Goal: Book appointment/travel/reservation

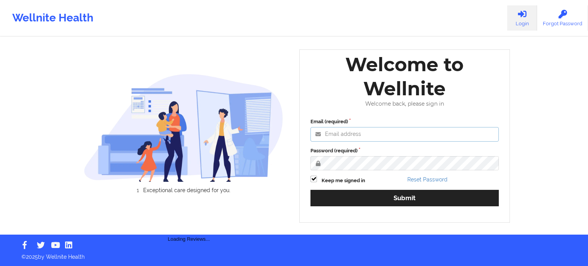
type input "[PERSON_NAME][EMAIL_ADDRESS][PERSON_NAME][DOMAIN_NAME]"
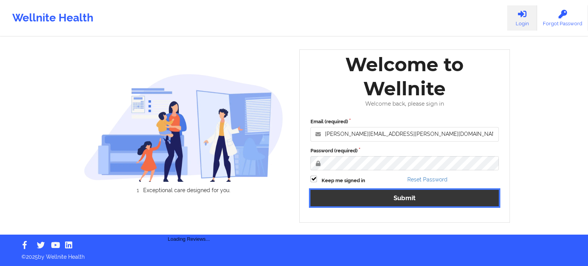
click at [389, 200] on button "Submit" at bounding box center [405, 198] width 188 height 16
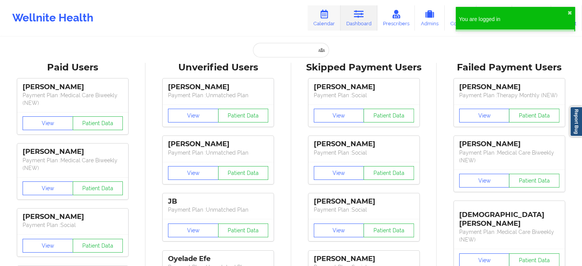
click at [324, 16] on icon at bounding box center [324, 14] width 10 height 8
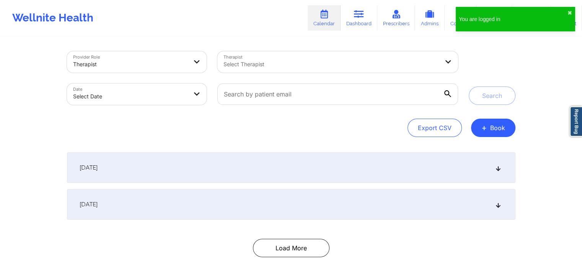
click at [263, 67] on div at bounding box center [332, 64] width 216 height 9
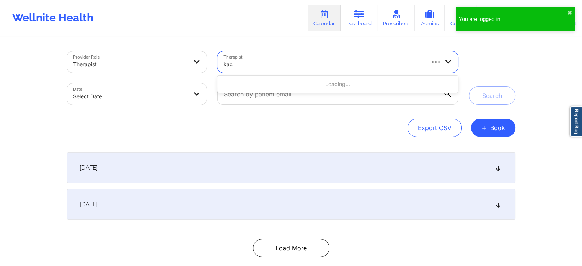
type input "[PERSON_NAME]"
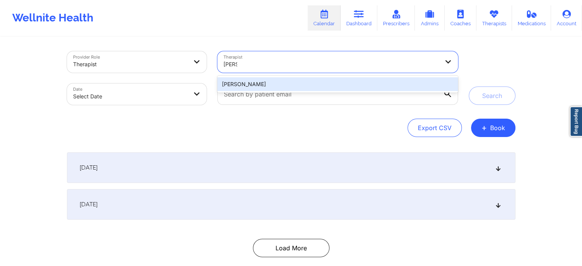
click at [272, 86] on div "[PERSON_NAME]" at bounding box center [338, 84] width 240 height 14
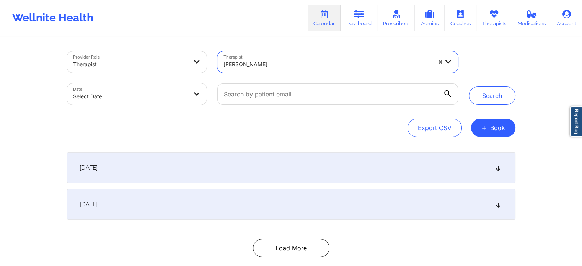
select select "2025-8"
select select "2025-9"
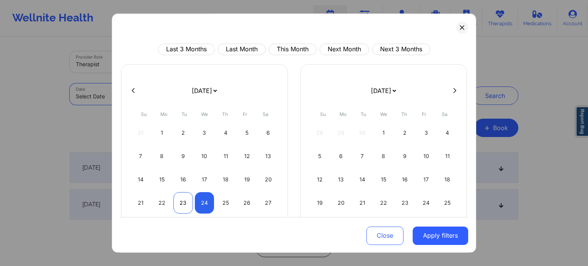
click at [183, 205] on div "23" at bounding box center [183, 202] width 20 height 21
select select "2025-8"
select select "2025-9"
click at [224, 201] on div "25" at bounding box center [226, 202] width 20 height 21
select select "2025-8"
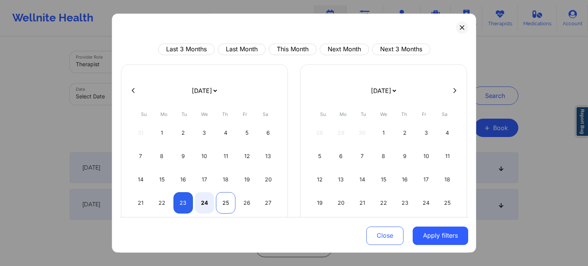
select select "2025-9"
click at [448, 233] on button "Apply filters" at bounding box center [441, 235] width 56 height 18
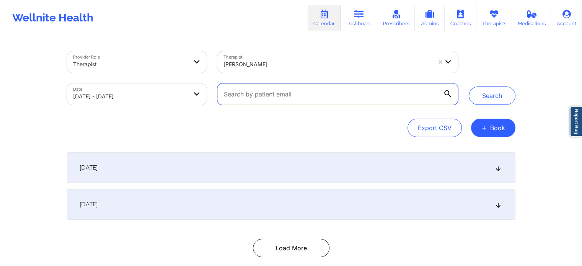
click at [318, 92] on input "text" at bounding box center [338, 93] width 240 height 21
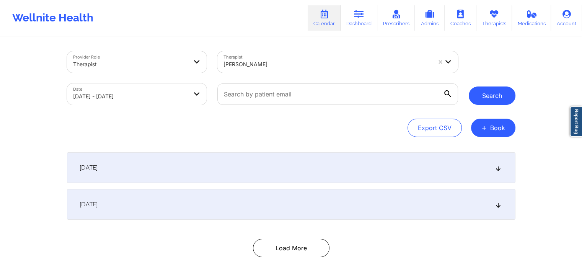
click at [489, 96] on button "Search" at bounding box center [492, 96] width 47 height 18
click at [479, 99] on button "Search" at bounding box center [492, 96] width 47 height 18
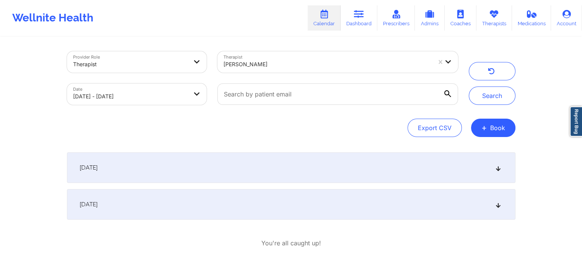
click at [187, 171] on div "[DATE]" at bounding box center [291, 167] width 449 height 31
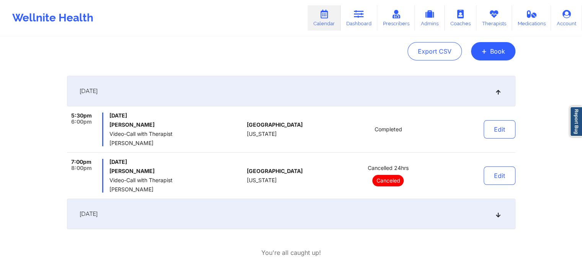
click at [199, 89] on div "[DATE]" at bounding box center [291, 91] width 449 height 31
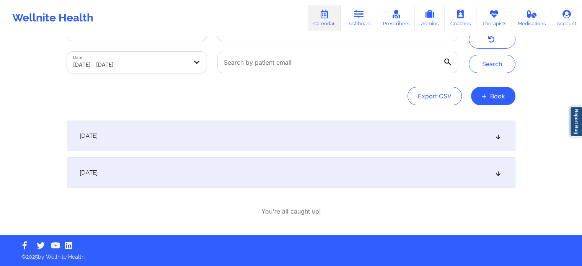
click at [177, 174] on div "[DATE]" at bounding box center [291, 172] width 449 height 31
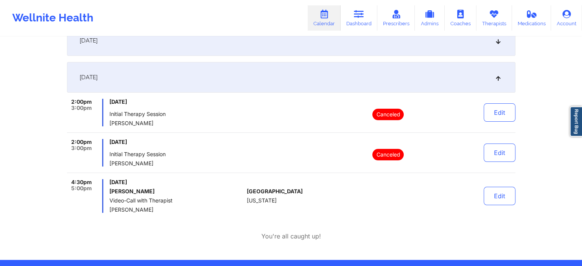
scroll to position [113, 0]
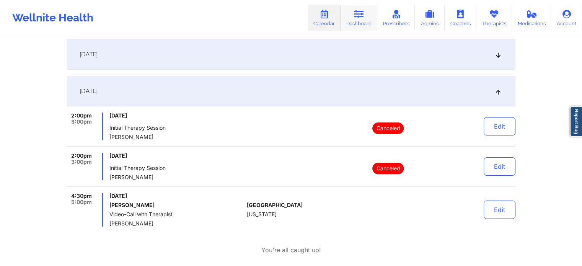
click at [362, 15] on icon at bounding box center [359, 14] width 10 height 8
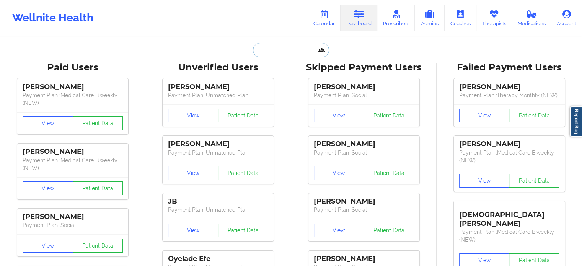
click at [281, 54] on input "text" at bounding box center [291, 50] width 76 height 15
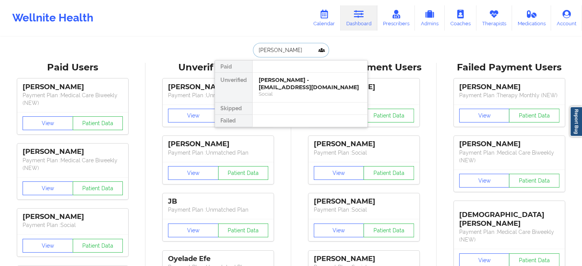
click at [293, 53] on input "[PERSON_NAME]" at bounding box center [291, 50] width 76 height 15
paste input "[EMAIL_ADDRESS][DOMAIN_NAME]"
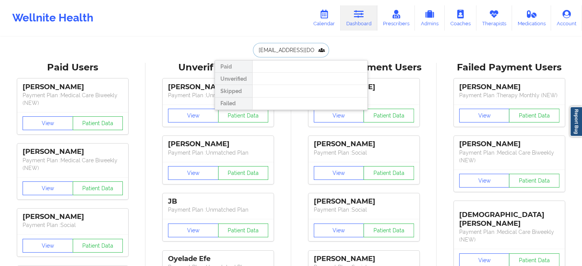
drag, startPoint x: 319, startPoint y: 52, endPoint x: 218, endPoint y: 52, distance: 100.7
click at [218, 52] on div "[EMAIL_ADDRESS][DOMAIN_NAME] Paid Unverified Skipped Failed" at bounding box center [291, 50] width 153 height 15
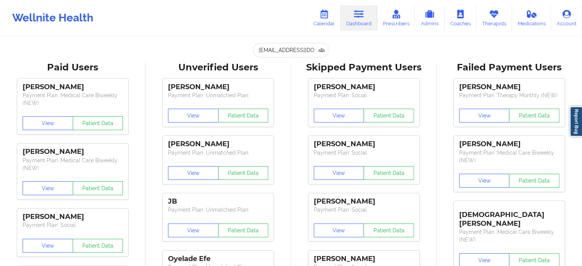
click at [218, 52] on div "[EMAIL_ADDRESS][DOMAIN_NAME] Paid Unverified Skipped Failed" at bounding box center [291, 50] width 153 height 15
click at [289, 54] on input "[EMAIL_ADDRESS][DOMAIN_NAME]" at bounding box center [291, 50] width 76 height 15
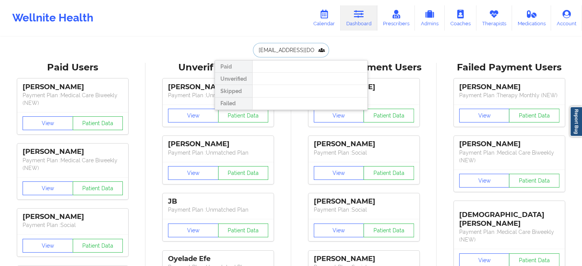
click at [289, 52] on input "[EMAIL_ADDRESS][DOMAIN_NAME]" at bounding box center [291, 50] width 76 height 15
click at [289, 51] on input "[EMAIL_ADDRESS][DOMAIN_NAME]" at bounding box center [291, 50] width 76 height 15
type input "m"
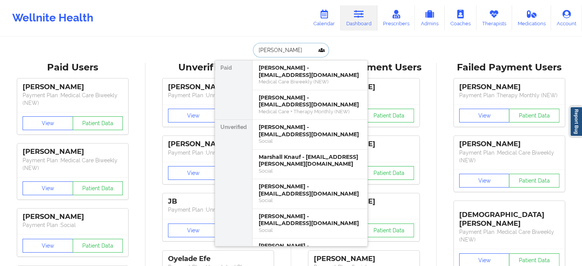
drag, startPoint x: 291, startPoint y: 50, endPoint x: 231, endPoint y: 47, distance: 60.6
click at [233, 48] on div "[PERSON_NAME] [PERSON_NAME] - [EMAIL_ADDRESS][DOMAIN_NAME] Medical Care Biweekl…" at bounding box center [291, 50] width 153 height 15
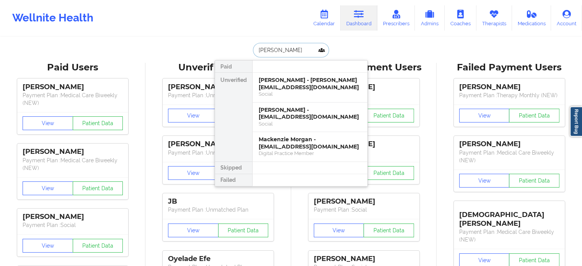
type input "[PERSON_NAME]"
click at [327, 23] on link "Calendar" at bounding box center [324, 17] width 33 height 25
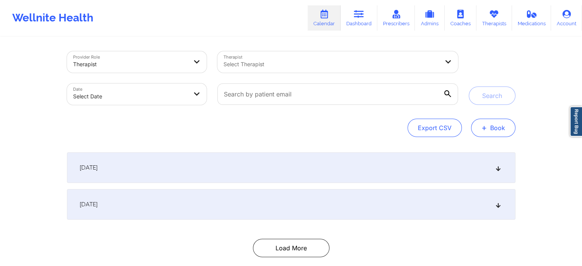
click at [495, 124] on button "+ Book" at bounding box center [493, 128] width 44 height 18
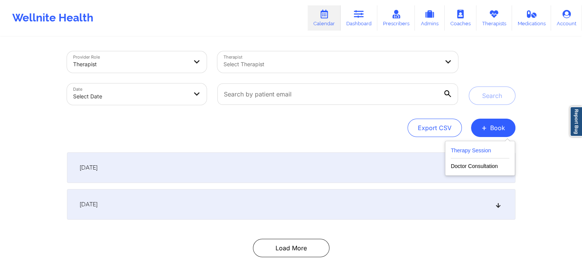
click at [460, 149] on button "Therapy Session" at bounding box center [480, 152] width 59 height 13
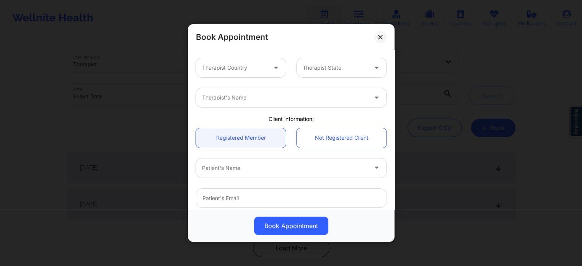
click at [250, 72] on div "Therapist Country" at bounding box center [232, 67] width 72 height 19
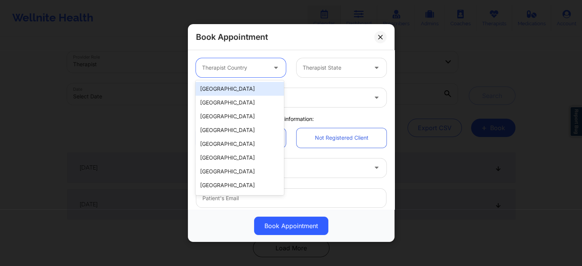
drag, startPoint x: 250, startPoint y: 90, endPoint x: 293, endPoint y: 87, distance: 42.3
click at [251, 90] on div "[GEOGRAPHIC_DATA]" at bounding box center [240, 89] width 88 height 14
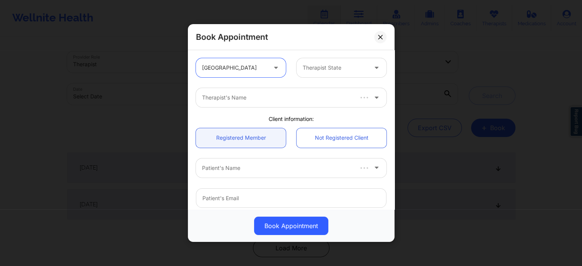
click at [332, 75] on div "Therapist State" at bounding box center [333, 67] width 72 height 19
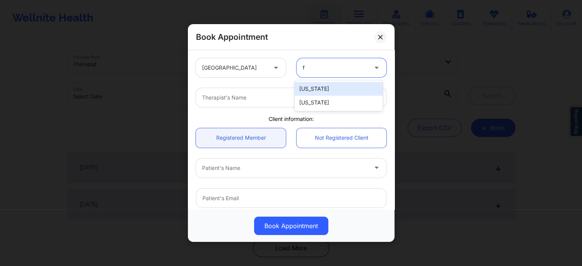
type input "fl"
click at [329, 88] on div "[US_STATE]" at bounding box center [339, 89] width 88 height 14
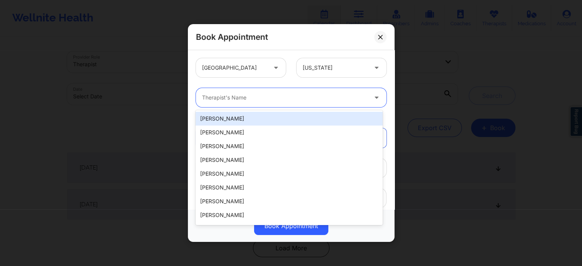
click at [297, 96] on div at bounding box center [284, 97] width 165 height 9
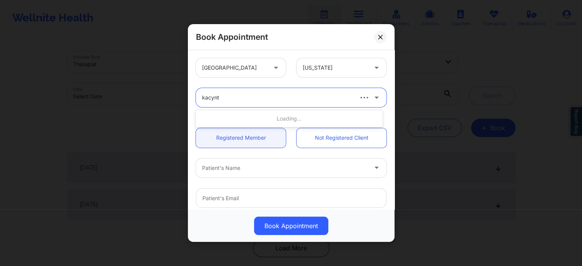
type input "kacynth"
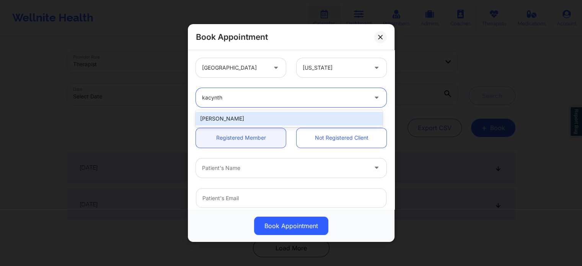
click at [268, 118] on div "[PERSON_NAME]" at bounding box center [289, 119] width 187 height 14
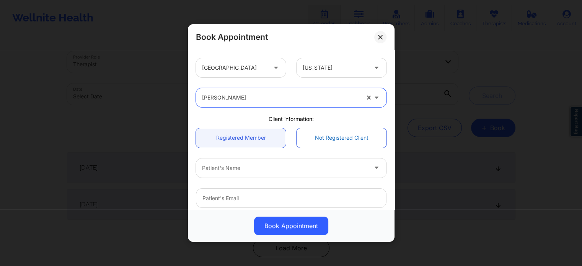
click at [315, 146] on link "Not Registered Client" at bounding box center [342, 138] width 90 height 20
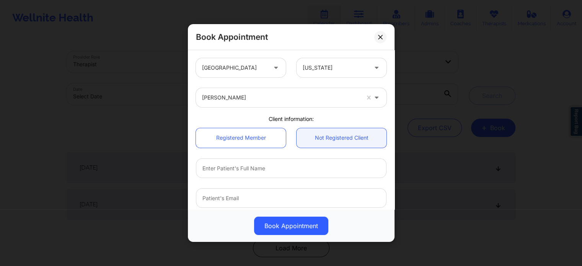
click at [228, 208] on div at bounding box center [291, 198] width 201 height 30
click at [231, 185] on div at bounding box center [291, 198] width 201 height 30
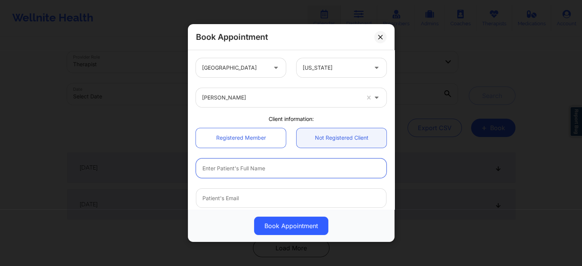
click at [234, 175] on input "text" at bounding box center [291, 169] width 191 height 20
type input "[PERSON_NAME]"
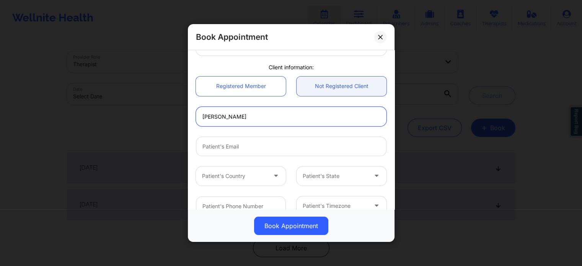
scroll to position [115, 0]
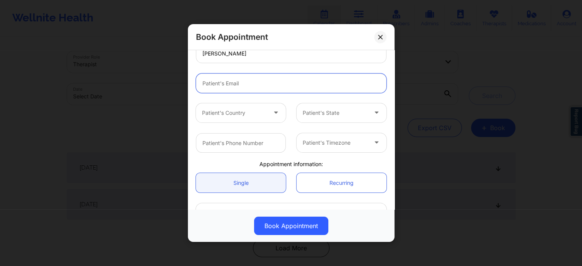
click at [253, 79] on input "email" at bounding box center [291, 84] width 191 height 20
type input "[EMAIL_ADDRESS][DOMAIN_NAME]"
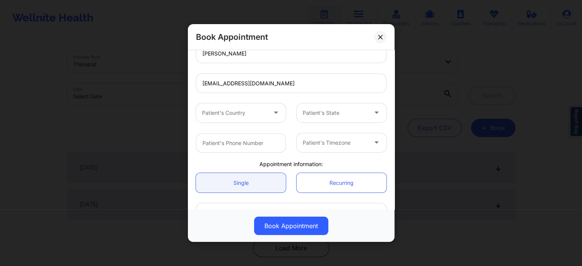
click at [247, 111] on div at bounding box center [234, 112] width 65 height 9
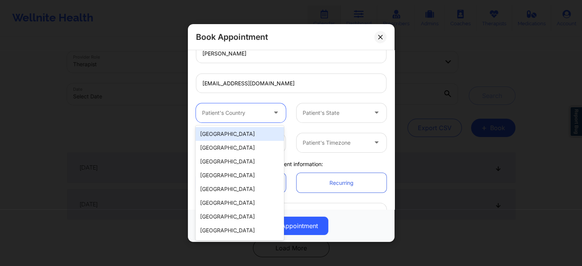
click at [243, 136] on div "[GEOGRAPHIC_DATA]" at bounding box center [240, 134] width 88 height 14
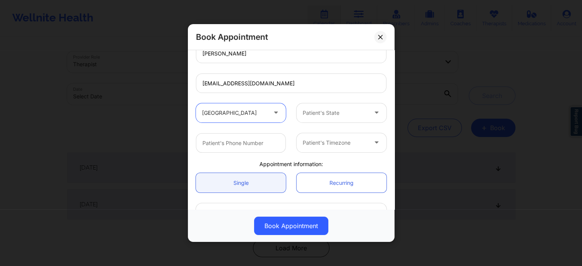
click at [324, 113] on div at bounding box center [335, 112] width 65 height 9
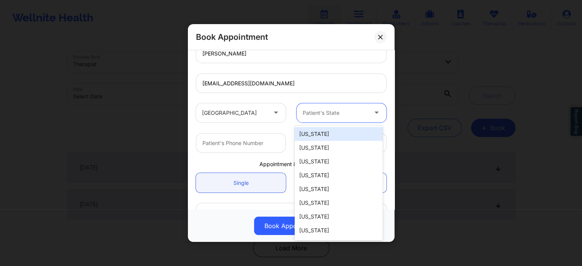
type input "f"
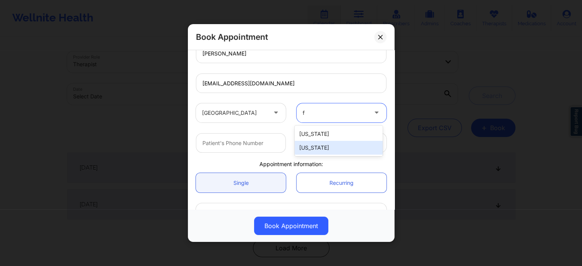
click at [318, 148] on div "[US_STATE]" at bounding box center [339, 148] width 88 height 14
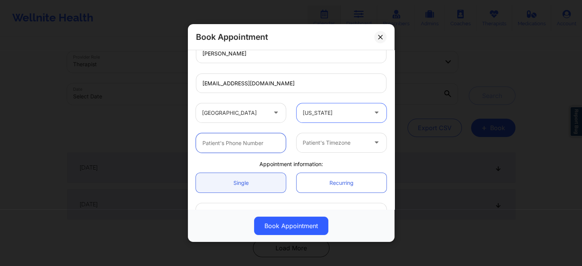
click at [248, 144] on input "text" at bounding box center [241, 143] width 90 height 20
click at [247, 145] on input "text" at bounding box center [241, 143] width 90 height 20
paste input "[PHONE_NUMBER]"
type input "[PHONE_NUMBER]"
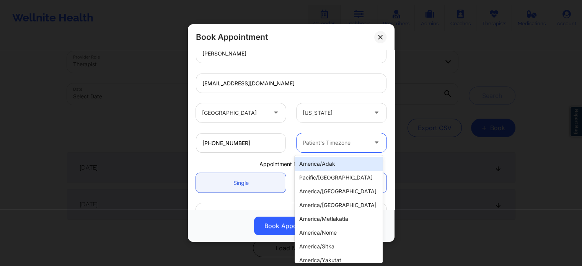
click at [346, 144] on div at bounding box center [335, 142] width 65 height 9
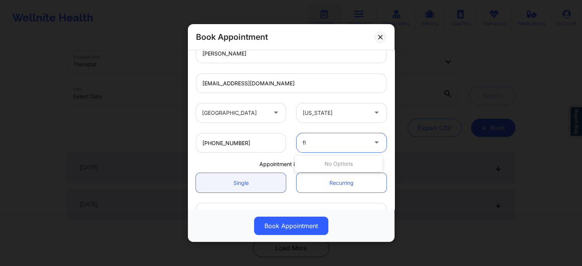
type input "f"
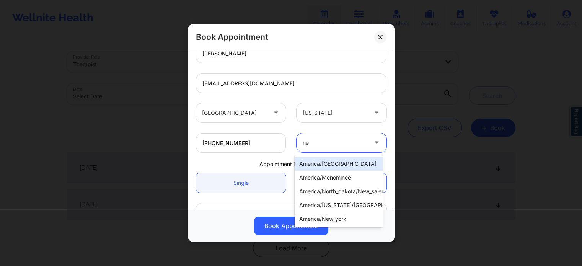
type input "new"
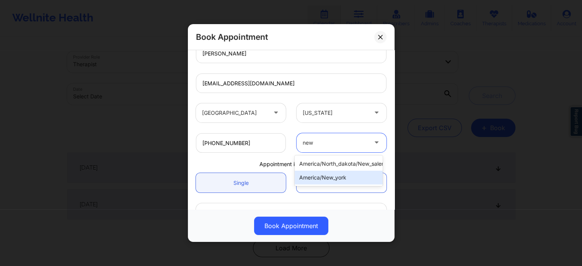
click at [341, 178] on div "america/new_york" at bounding box center [339, 178] width 88 height 14
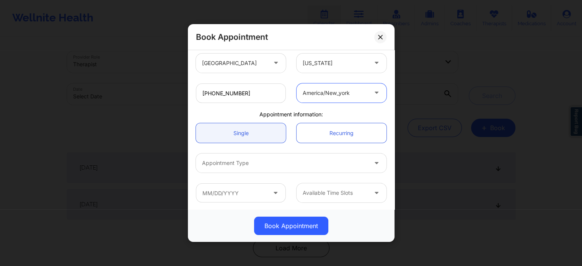
scroll to position [165, 0]
click at [280, 156] on div "Appointment Type" at bounding box center [282, 162] width 172 height 19
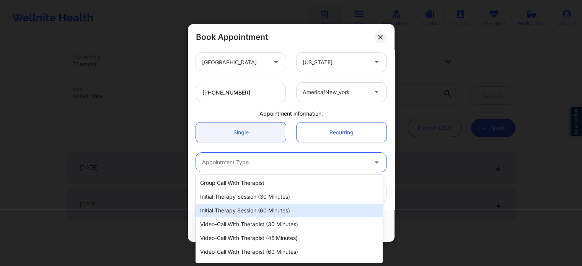
click at [266, 218] on div "Group Call with Therapist Initial Therapy Session (30 minutes) Initial Therapy …" at bounding box center [289, 219] width 187 height 88
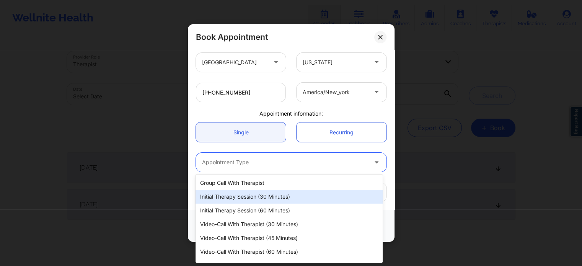
scroll to position [11, 0]
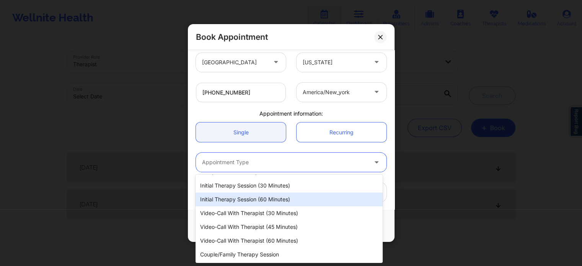
click at [265, 200] on div "Initial Therapy Session (60 minutes)" at bounding box center [289, 200] width 187 height 14
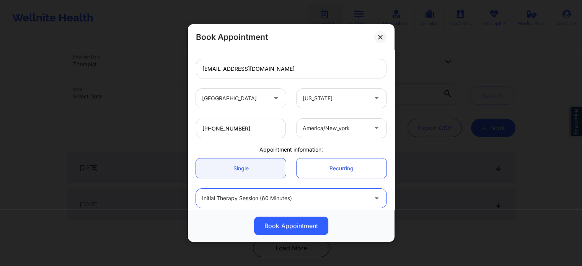
scroll to position [165, 0]
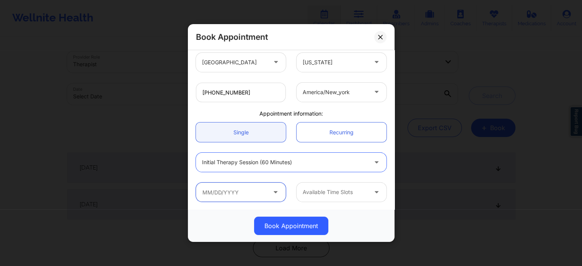
click at [248, 194] on input "text" at bounding box center [241, 192] width 90 height 19
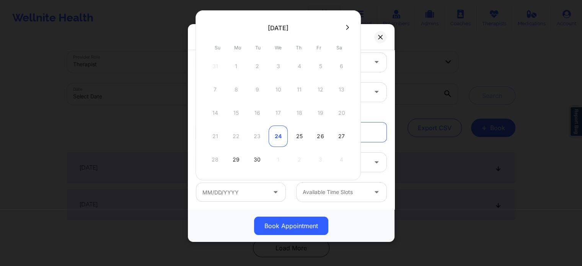
click at [276, 136] on div "24" at bounding box center [278, 136] width 19 height 21
type input "[DATE]"
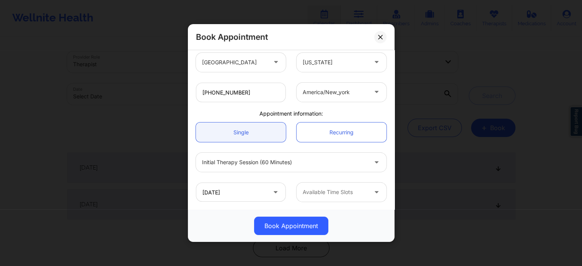
click at [324, 191] on div at bounding box center [335, 192] width 65 height 9
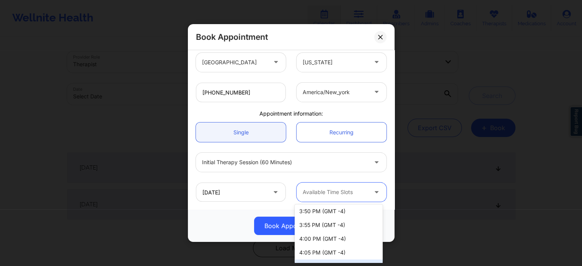
scroll to position [460, 0]
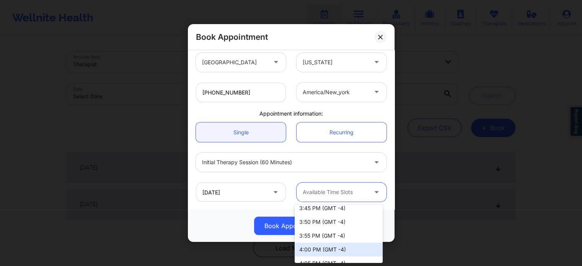
click at [334, 255] on div "4:00 PM (GMT -4)" at bounding box center [339, 250] width 88 height 14
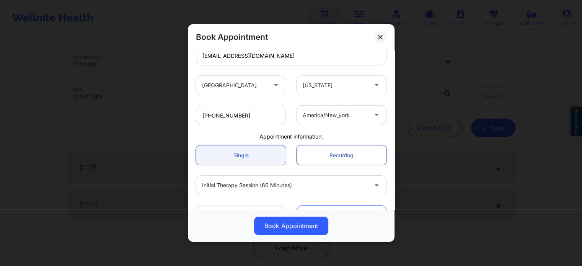
scroll to position [165, 0]
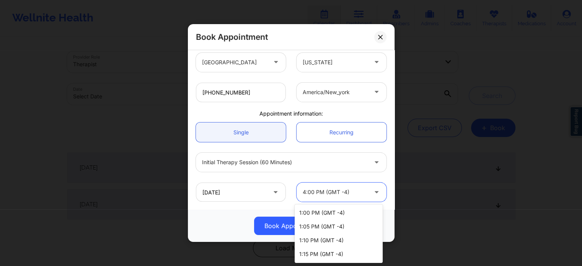
click at [343, 188] on div at bounding box center [335, 192] width 65 height 9
click at [280, 176] on div "Initial Therapy Session (60 minutes)" at bounding box center [291, 162] width 201 height 30
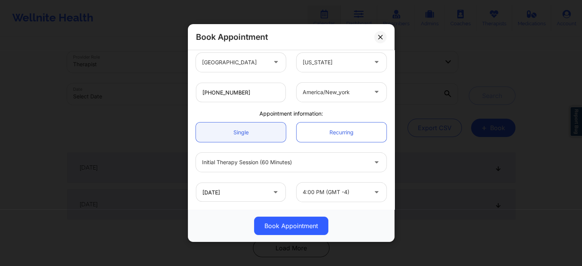
click at [316, 191] on div at bounding box center [335, 192] width 65 height 9
click at [287, 179] on div "[DATE] 4:00 PM (GMT -4)" at bounding box center [291, 192] width 201 height 30
click at [280, 164] on div at bounding box center [284, 162] width 165 height 9
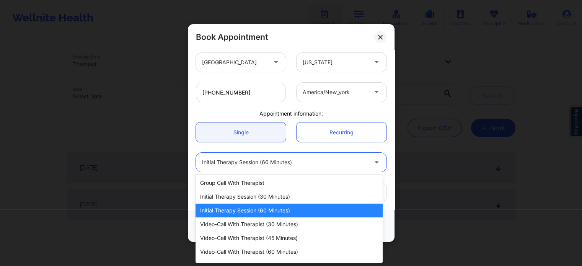
click at [280, 166] on div at bounding box center [284, 162] width 165 height 9
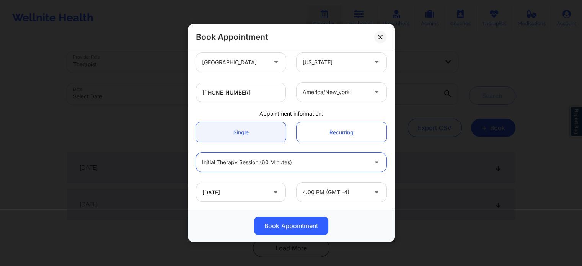
click at [286, 143] on div "Single Recurring" at bounding box center [291, 132] width 201 height 30
click at [377, 38] on button at bounding box center [381, 37] width 12 height 12
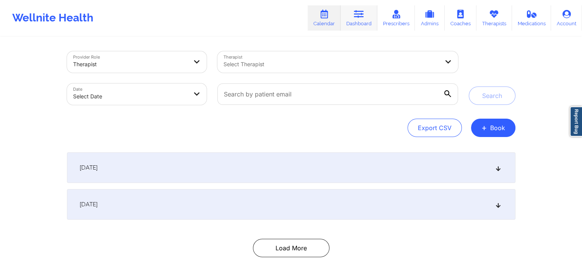
click at [349, 17] on link "Dashboard" at bounding box center [359, 17] width 37 height 25
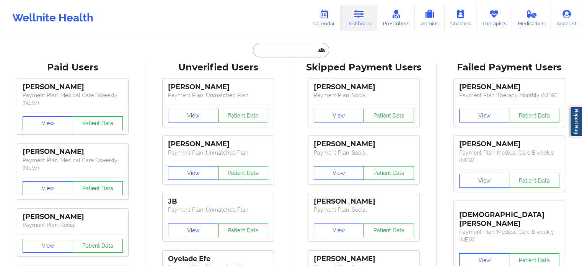
click at [268, 50] on input "text" at bounding box center [291, 50] width 76 height 15
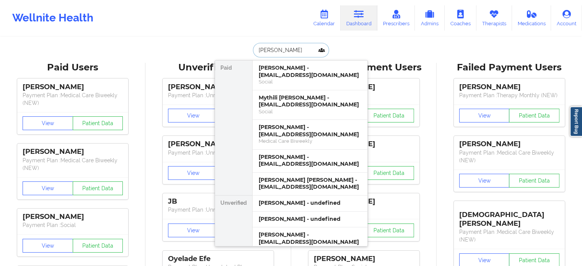
type input "[PERSON_NAME]"
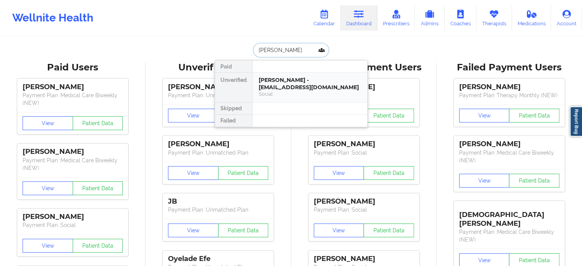
click at [303, 80] on div "[PERSON_NAME] - [EMAIL_ADDRESS][DOMAIN_NAME]" at bounding box center [310, 84] width 103 height 14
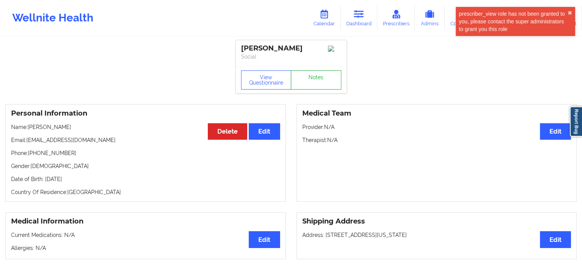
click at [319, 79] on link "Notes" at bounding box center [316, 79] width 51 height 19
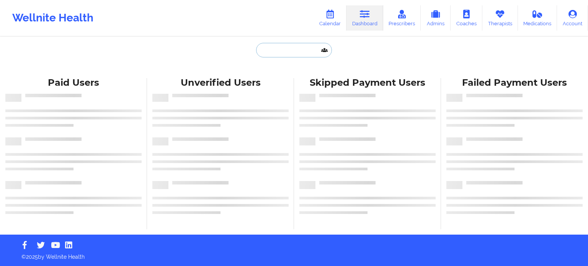
click at [296, 52] on input "text" at bounding box center [294, 50] width 76 height 15
paste input "[PHONE_NUMBER]"
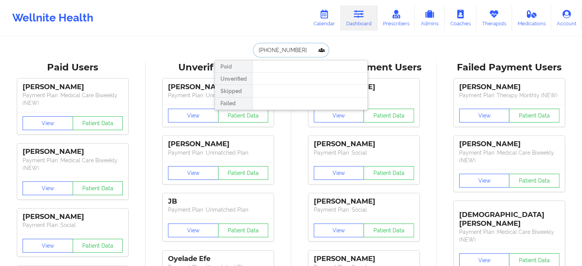
click at [298, 47] on input "[PHONE_NUMBER]" at bounding box center [291, 50] width 76 height 15
click at [298, 47] on input "(954) 729-5949" at bounding box center [291, 50] width 76 height 15
paste input "thanos_21@yahoo.com ALYSSA.MARIE98@OUTLOOK.COM"
drag, startPoint x: 315, startPoint y: 51, endPoint x: 187, endPoint y: 48, distance: 127.9
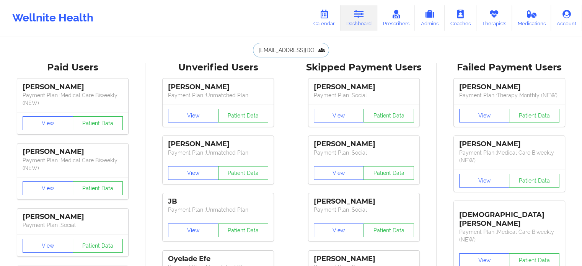
click at [286, 47] on input "thanos_21@yahoo.com ALYSSA.MARIE98@OUTLOOK.COM" at bounding box center [291, 50] width 76 height 15
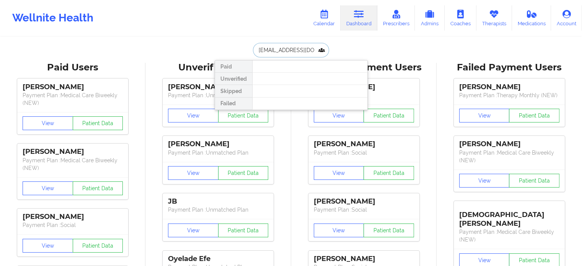
drag, startPoint x: 314, startPoint y: 47, endPoint x: 172, endPoint y: 37, distance: 142.1
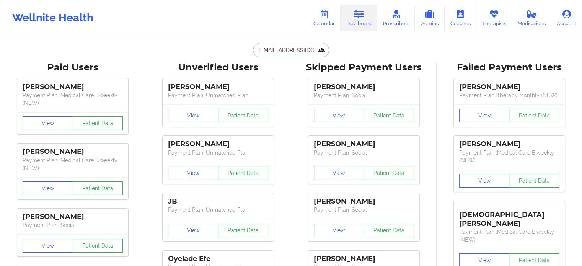
type input "ALYSSA.MARIE98@OUTLOOK.COM"
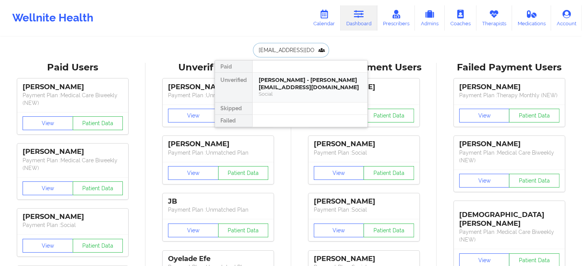
click at [270, 79] on div "Alyssa Bedard - alyssa.marie98@outlook.com" at bounding box center [310, 84] width 103 height 14
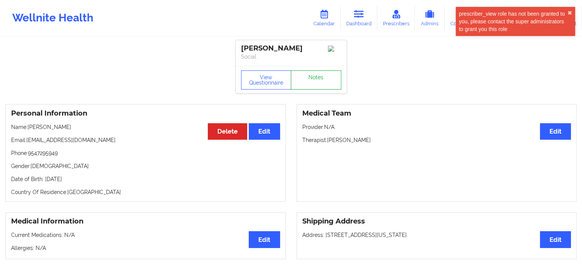
click at [317, 84] on link "Notes" at bounding box center [316, 79] width 51 height 19
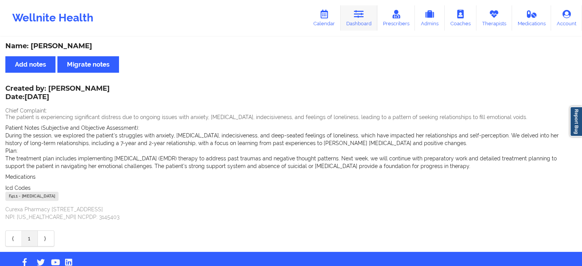
click at [358, 24] on link "Dashboard" at bounding box center [359, 17] width 37 height 25
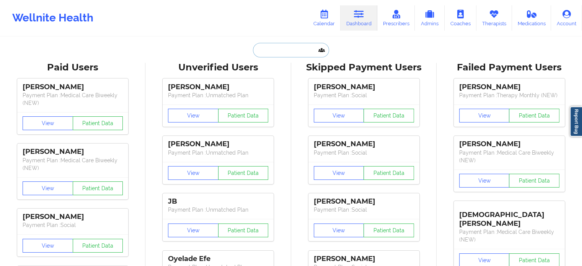
click at [302, 47] on input "text" at bounding box center [291, 50] width 76 height 15
paste input "thanos_21x@yahoo.com"
type input "thanos_21x@yahoo.com"
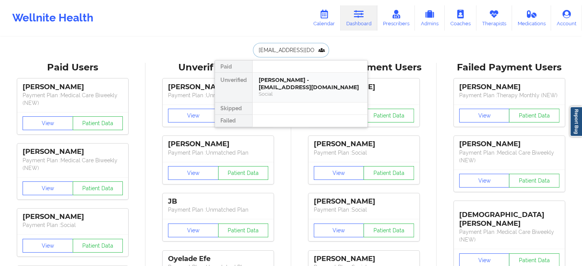
click at [294, 89] on div "Cristian Cardenas - thanos_21x@yahoo.com" at bounding box center [310, 84] width 103 height 14
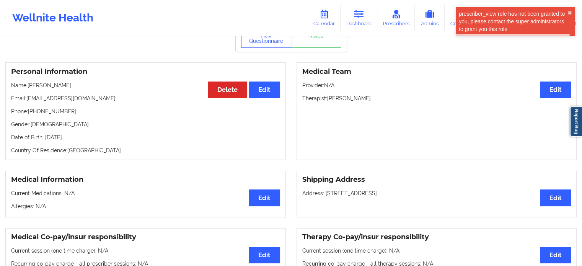
scroll to position [38, 0]
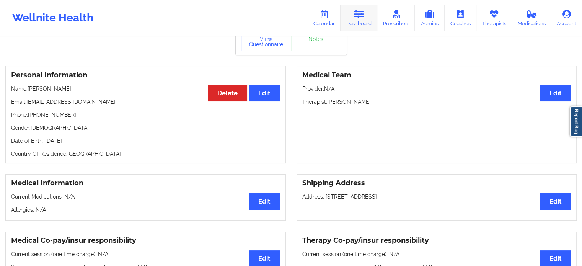
click at [363, 20] on link "Dashboard" at bounding box center [359, 17] width 37 height 25
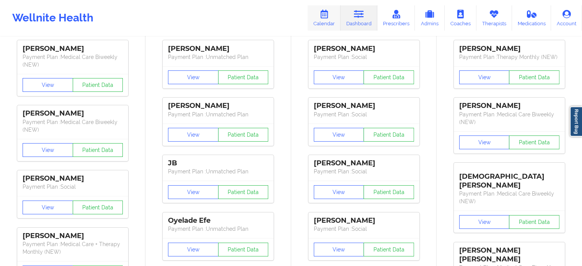
click at [336, 22] on link "Calendar" at bounding box center [324, 17] width 33 height 25
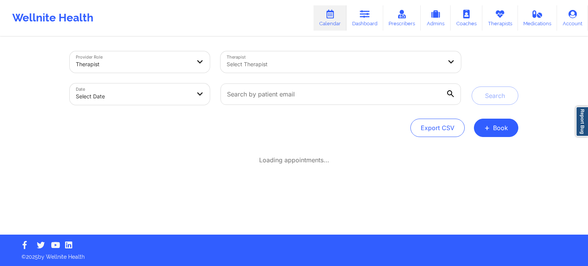
click at [259, 64] on div at bounding box center [335, 64] width 216 height 9
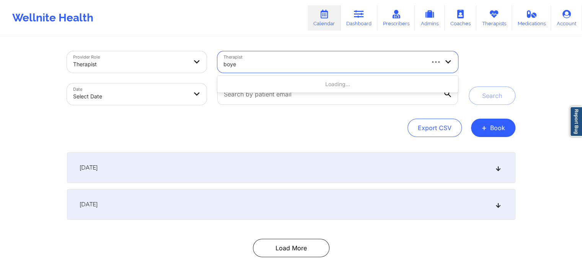
type input "boyer"
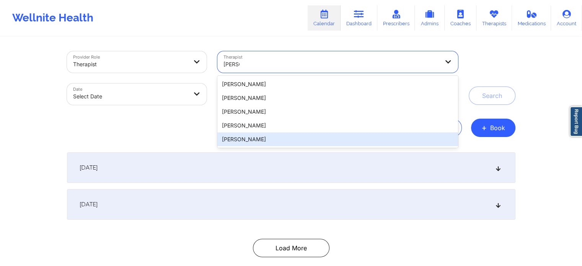
click at [263, 140] on div "[PERSON_NAME]" at bounding box center [338, 139] width 240 height 14
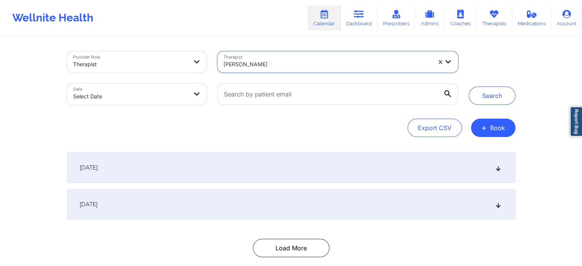
click at [147, 97] on body "Wellnite Health Calendar Dashboard Prescribers Admins Coaches Therapists Medica…" at bounding box center [291, 133] width 582 height 266
select select "2025-8"
select select "2025-9"
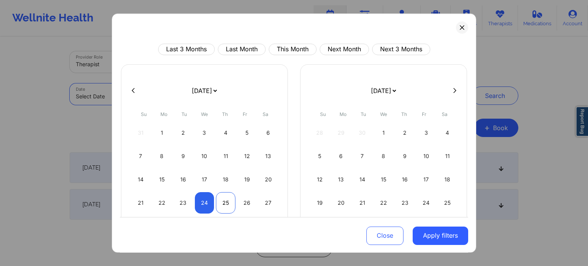
click at [227, 200] on div "25" at bounding box center [226, 202] width 20 height 21
select select "2025-8"
select select "2025-9"
select select "2025-8"
select select "2025-9"
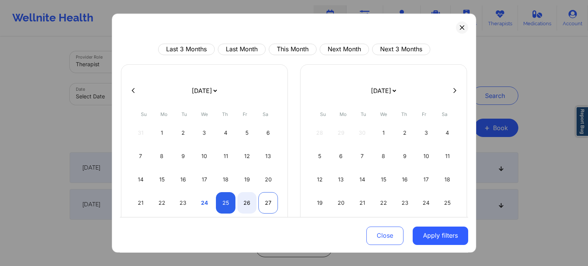
select select "2025-8"
select select "2025-9"
select select "2025-8"
select select "2025-9"
select select "2025-8"
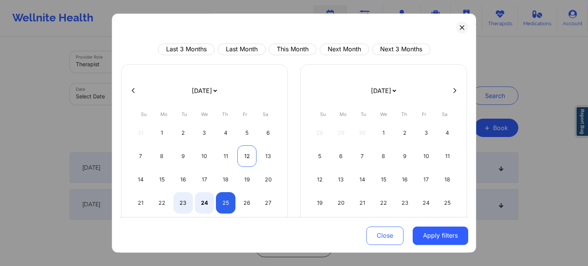
select select "2025-9"
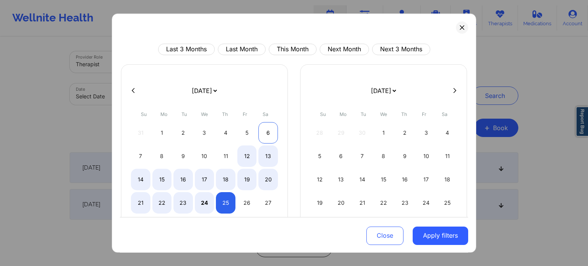
select select "2025-8"
select select "2025-9"
select select "2025-8"
select select "2025-9"
select select "2025-8"
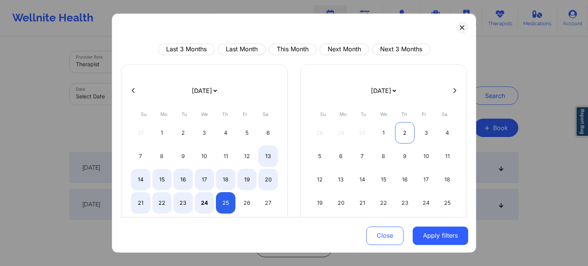
select select "2025-9"
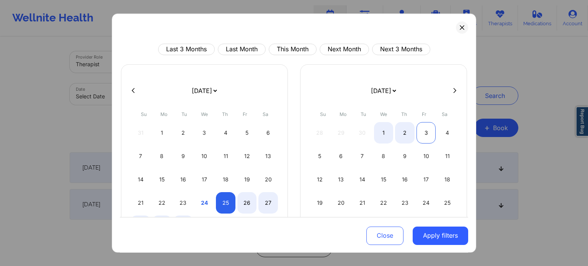
select select "2025-8"
select select "2025-9"
click at [421, 134] on div "3" at bounding box center [427, 132] width 20 height 21
select select "2025-8"
select select "2025-9"
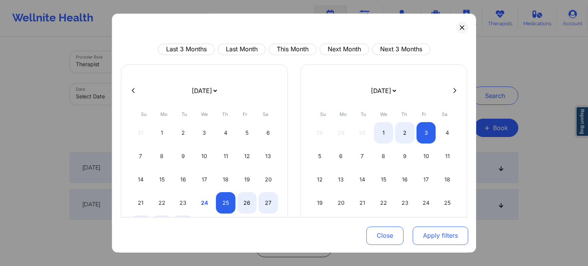
click at [441, 241] on button "Apply filters" at bounding box center [441, 235] width 56 height 18
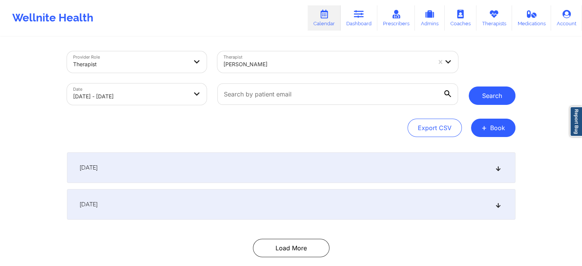
click at [499, 100] on button "Search" at bounding box center [492, 96] width 47 height 18
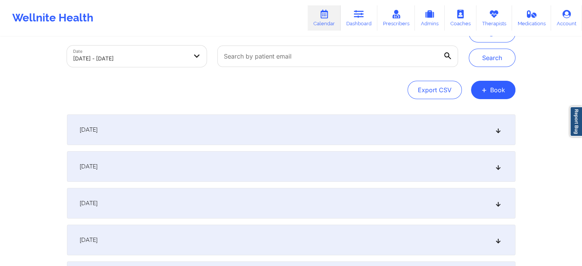
scroll to position [38, 0]
click at [233, 129] on div "September 25, 2025" at bounding box center [291, 129] width 449 height 31
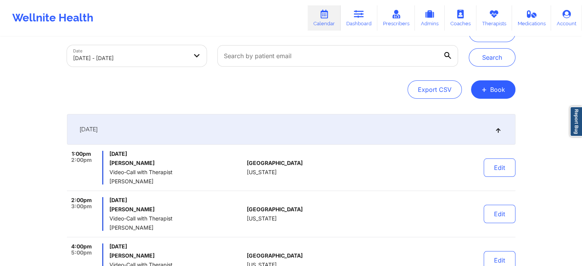
click at [233, 129] on div "September 25, 2025" at bounding box center [291, 129] width 449 height 31
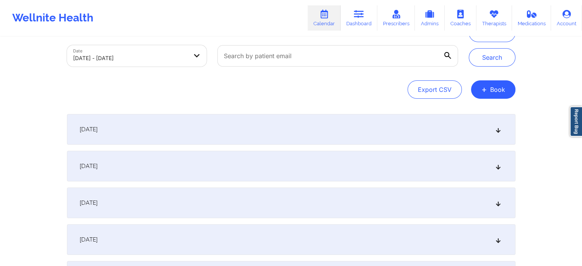
click at [357, 130] on div "September 25, 2025" at bounding box center [291, 129] width 449 height 31
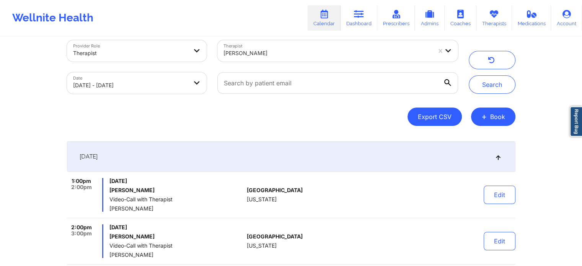
scroll to position [0, 0]
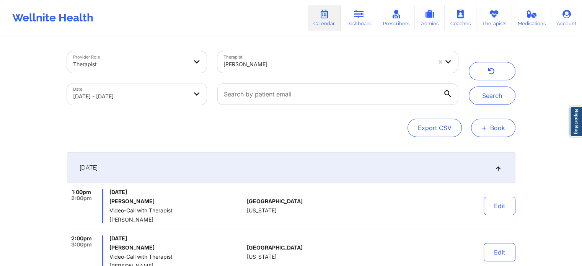
click at [492, 130] on button "+ Book" at bounding box center [493, 128] width 44 height 18
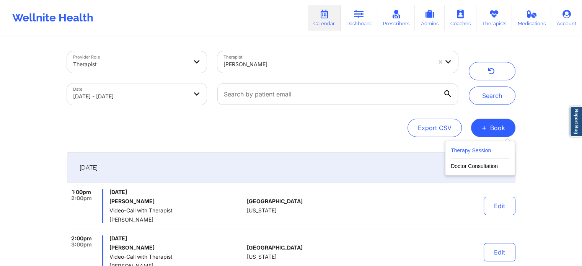
click at [455, 151] on button "Therapy Session" at bounding box center [480, 152] width 59 height 13
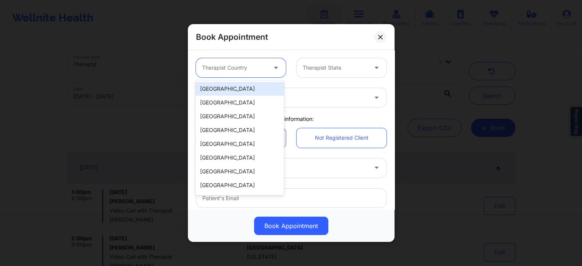
click at [242, 69] on div at bounding box center [234, 67] width 65 height 9
click at [242, 87] on div "[GEOGRAPHIC_DATA]" at bounding box center [240, 89] width 88 height 14
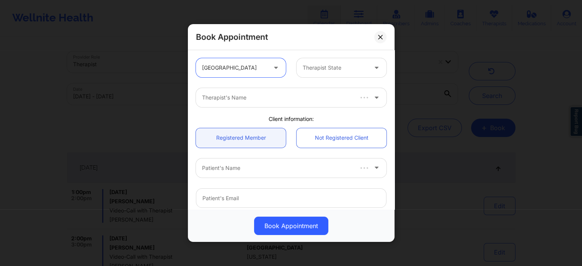
click at [339, 74] on div "Therapist State" at bounding box center [333, 67] width 72 height 19
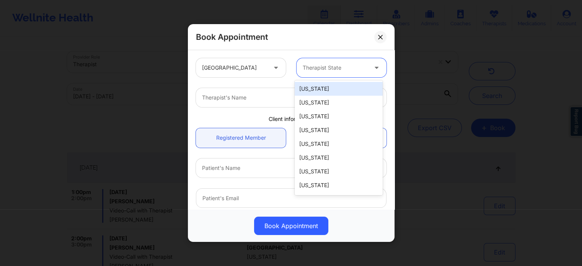
type input "f"
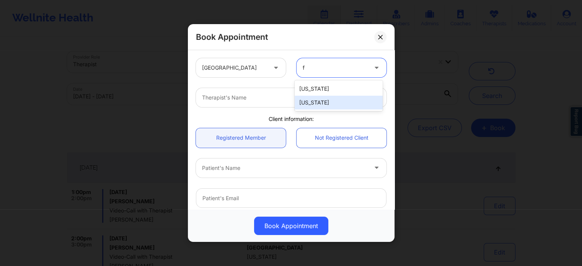
drag, startPoint x: 323, startPoint y: 101, endPoint x: 319, endPoint y: 102, distance: 4.0
click at [323, 101] on div "[US_STATE]" at bounding box center [339, 103] width 88 height 14
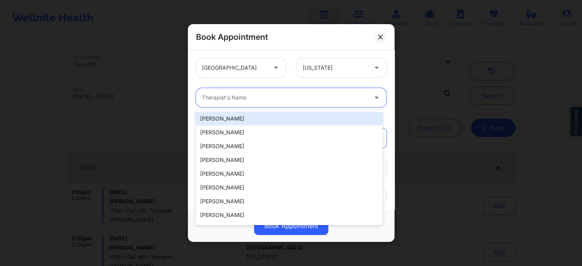
click at [296, 101] on div at bounding box center [284, 97] width 165 height 9
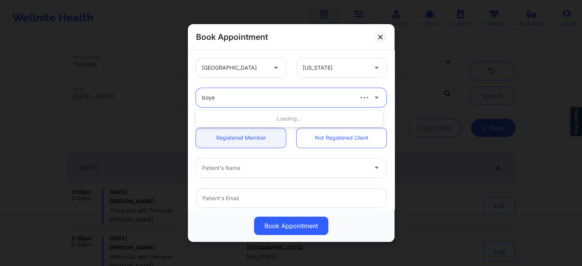
type input "boyer"
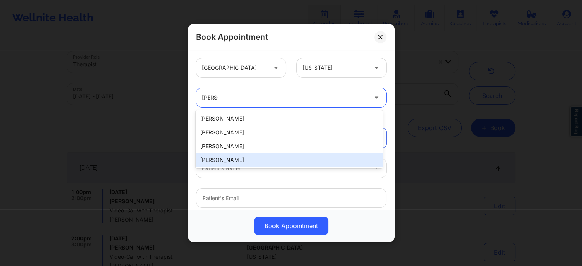
click at [247, 159] on div "[PERSON_NAME]" at bounding box center [289, 160] width 187 height 14
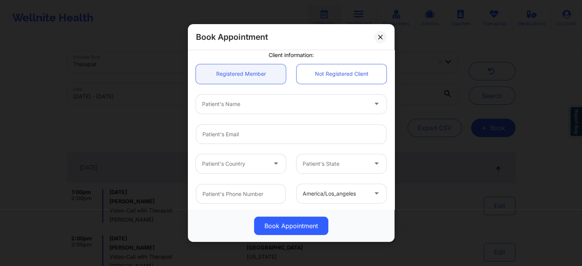
scroll to position [77, 0]
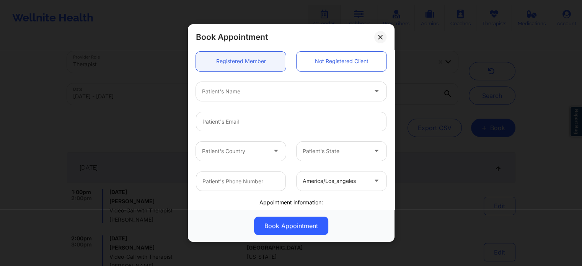
click at [266, 94] on div at bounding box center [284, 91] width 165 height 9
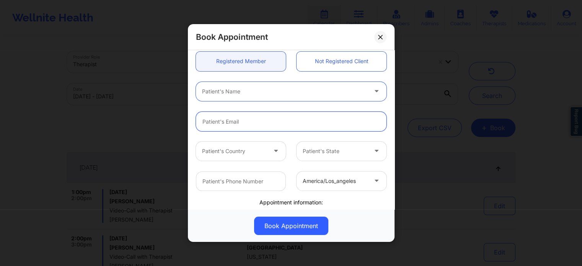
click at [280, 130] on input "email" at bounding box center [291, 122] width 191 height 20
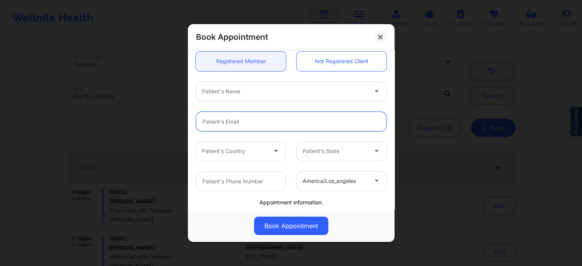
paste input "thanos_21x@yahoo.com"
type input "thanos_21x@yahoo.com"
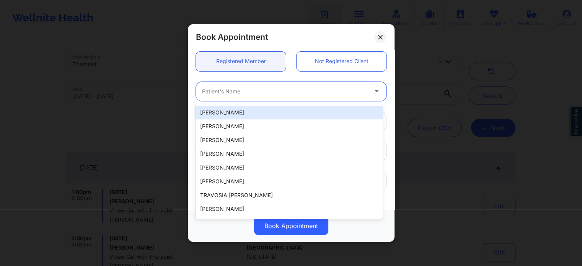
click at [270, 93] on div at bounding box center [284, 91] width 165 height 9
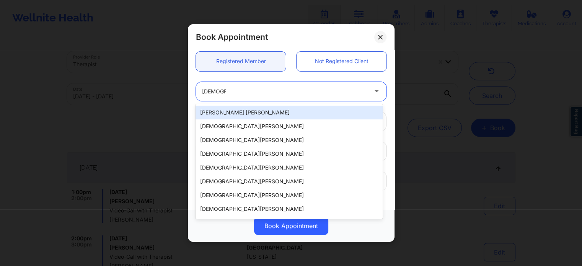
type input "christian"
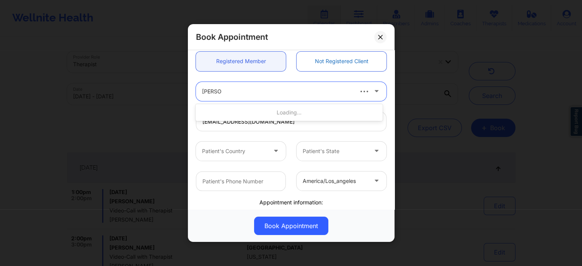
type input "cardena"
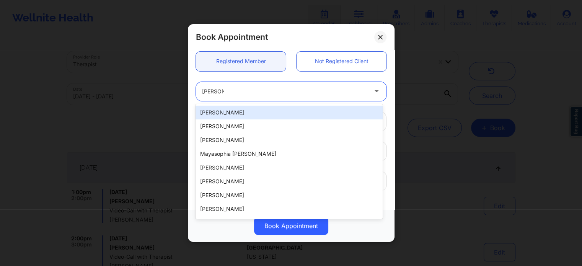
click at [259, 110] on div "Cristian Cardenas" at bounding box center [289, 113] width 187 height 14
type input "+13212306181"
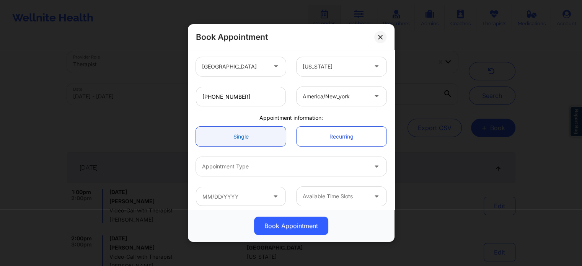
scroll to position [165, 0]
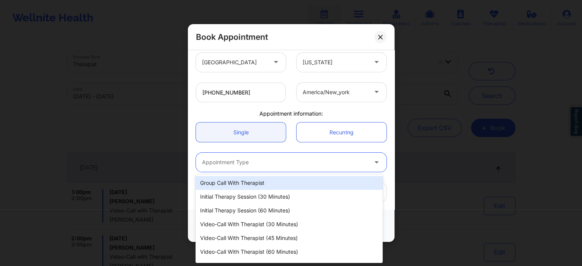
click at [251, 162] on div at bounding box center [284, 162] width 165 height 9
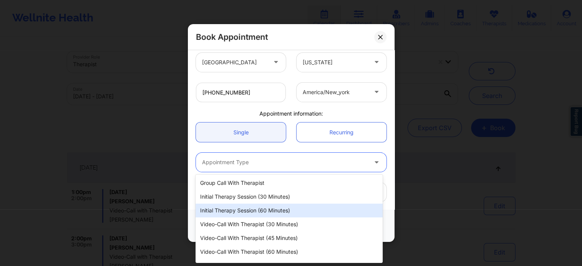
click at [257, 211] on div "Initial Therapy Session (60 minutes)" at bounding box center [289, 211] width 187 height 14
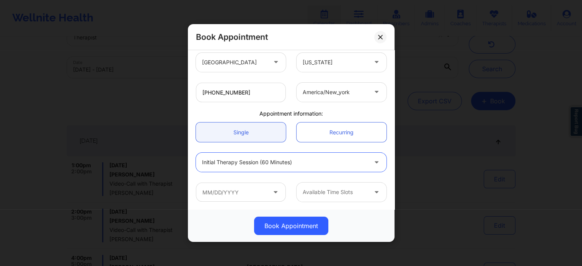
scroll to position [38, 0]
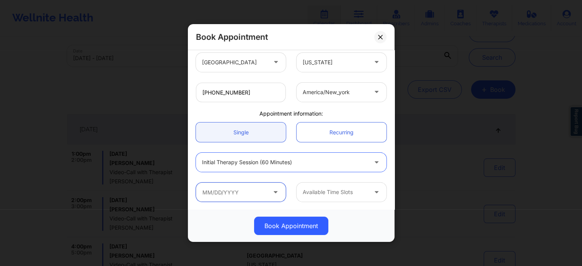
click at [245, 195] on input "text" at bounding box center [241, 192] width 90 height 19
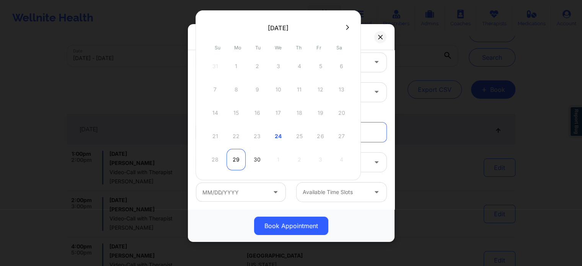
click at [236, 162] on div "29" at bounding box center [236, 159] width 19 height 21
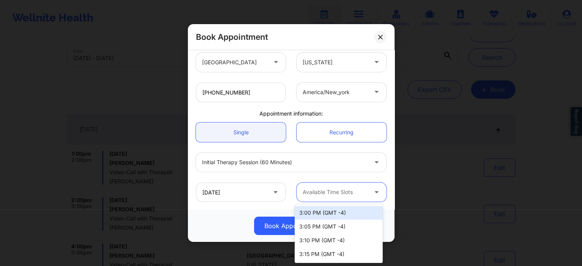
click at [331, 193] on div at bounding box center [335, 192] width 65 height 9
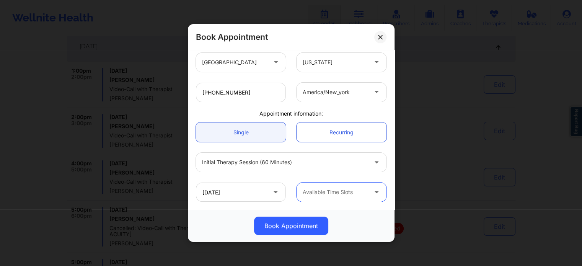
scroll to position [153, 0]
click at [341, 196] on div at bounding box center [335, 192] width 65 height 9
click at [247, 163] on div at bounding box center [284, 162] width 165 height 9
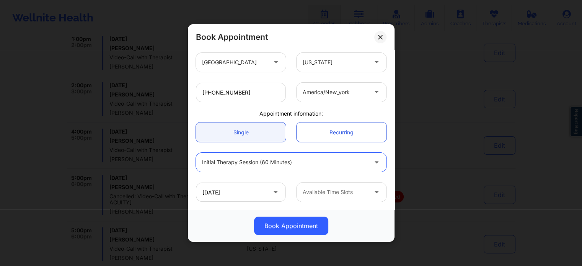
click at [250, 160] on div at bounding box center [284, 162] width 165 height 9
click at [239, 195] on input "09/29/2025" at bounding box center [241, 192] width 90 height 19
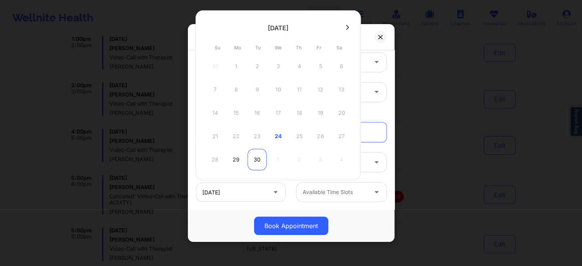
click at [255, 159] on div "30" at bounding box center [257, 159] width 19 height 21
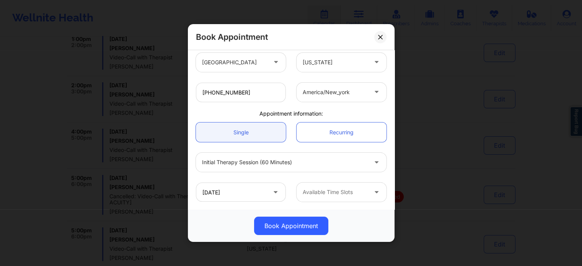
click at [329, 194] on div at bounding box center [335, 192] width 65 height 9
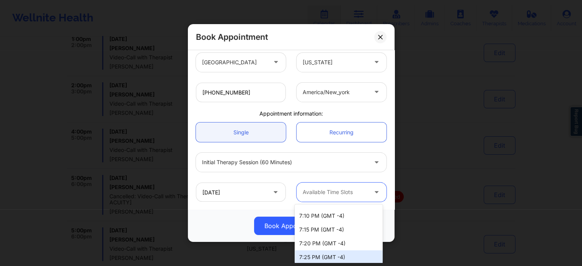
scroll to position [399, 0]
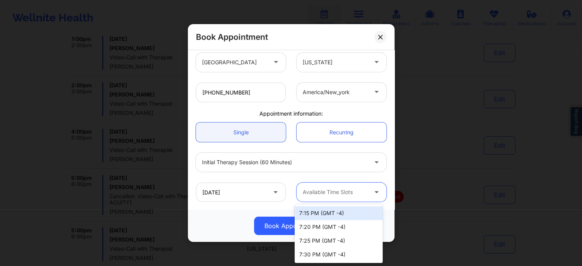
click at [275, 196] on div "09/30/2025" at bounding box center [241, 192] width 90 height 19
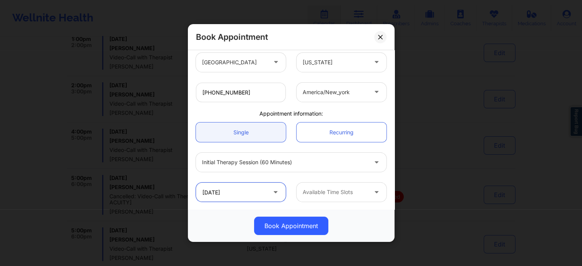
click at [261, 193] on input "09/30/2025" at bounding box center [241, 192] width 90 height 19
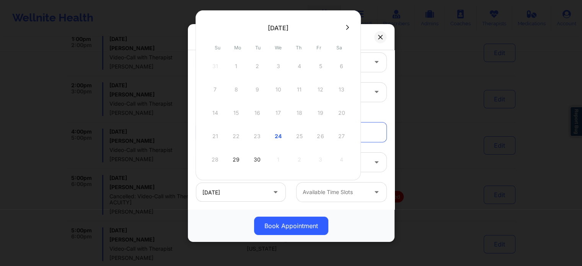
click at [346, 25] on icon at bounding box center [347, 28] width 3 height 6
click at [276, 67] on div "1" at bounding box center [278, 66] width 19 height 21
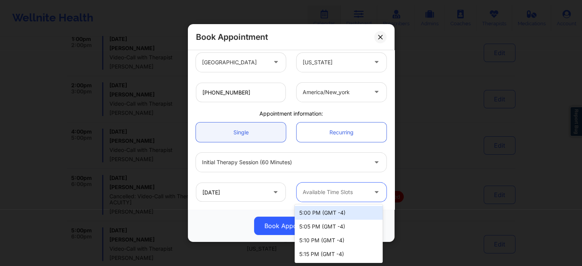
click at [333, 191] on div at bounding box center [335, 192] width 65 height 9
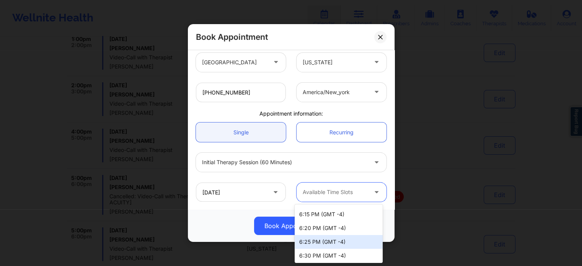
scroll to position [206, 0]
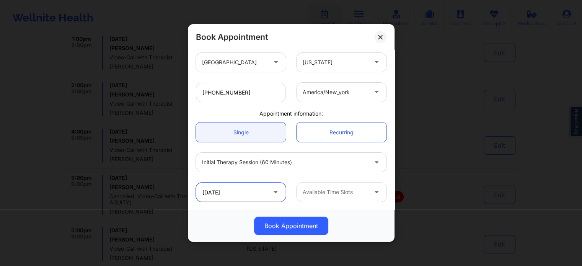
click at [224, 191] on input "10/01/2025" at bounding box center [241, 192] width 90 height 19
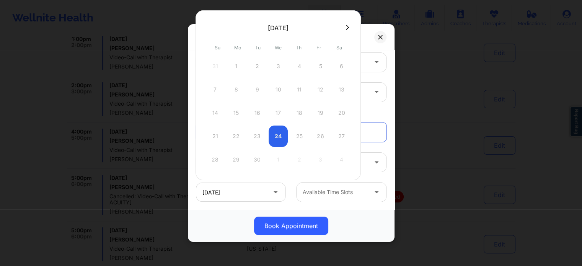
click at [293, 185] on div "Available Time Slots" at bounding box center [341, 192] width 101 height 19
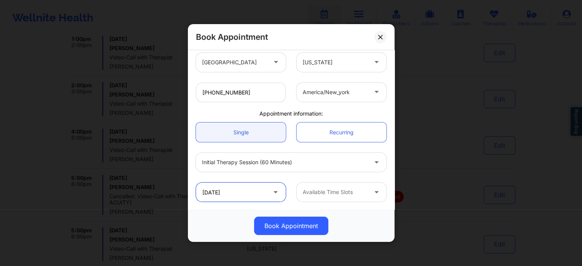
click at [244, 195] on input "10/01/2025" at bounding box center [241, 192] width 90 height 19
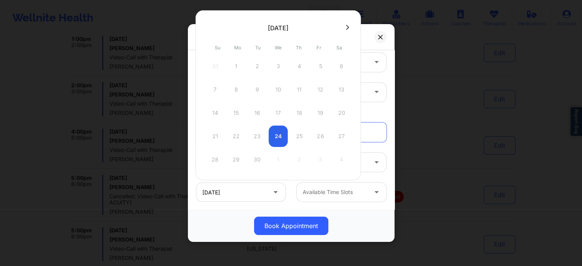
click at [344, 24] on div at bounding box center [278, 27] width 165 height 11
click at [348, 27] on icon at bounding box center [347, 28] width 3 height 6
click at [277, 65] on div "1" at bounding box center [278, 66] width 19 height 21
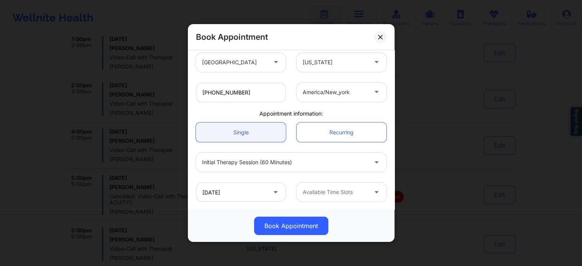
click at [326, 192] on div at bounding box center [335, 192] width 65 height 9
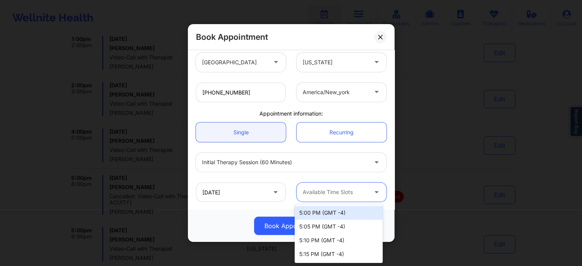
click at [321, 196] on div at bounding box center [335, 192] width 65 height 9
click at [260, 158] on div at bounding box center [284, 162] width 165 height 9
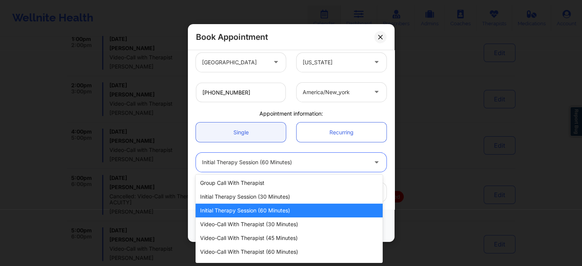
click at [260, 212] on div "Initial Therapy Session (60 minutes)" at bounding box center [289, 211] width 187 height 14
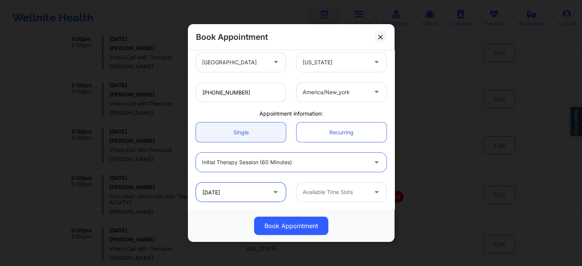
click at [254, 192] on input "10/01/2025" at bounding box center [241, 192] width 90 height 19
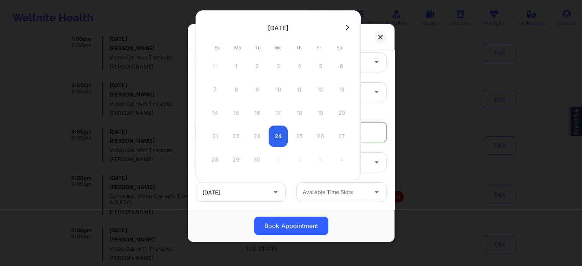
click at [344, 27] on button at bounding box center [348, 27] width 8 height 7
click at [205, 23] on div at bounding box center [278, 27] width 165 height 11
click at [207, 28] on button at bounding box center [209, 27] width 8 height 7
click at [236, 161] on div "29" at bounding box center [236, 159] width 19 height 21
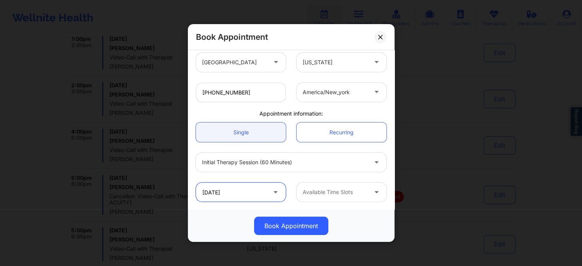
click at [247, 188] on input "09/29/2025" at bounding box center [241, 192] width 90 height 19
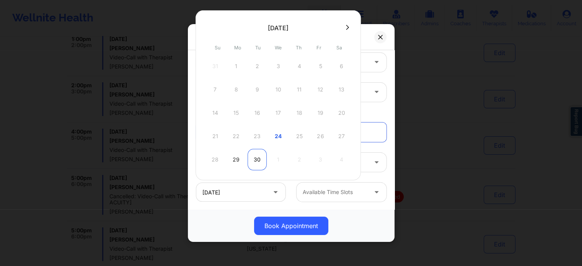
click at [256, 160] on div "30" at bounding box center [257, 159] width 19 height 21
type input "09/30/2025"
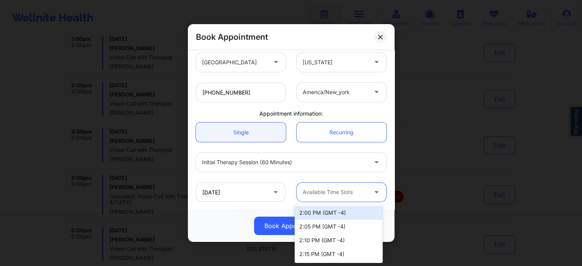
click at [327, 194] on div at bounding box center [335, 192] width 65 height 9
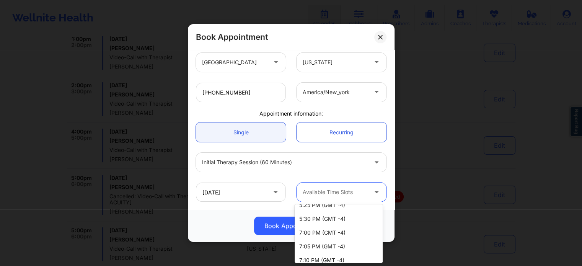
scroll to position [399, 0]
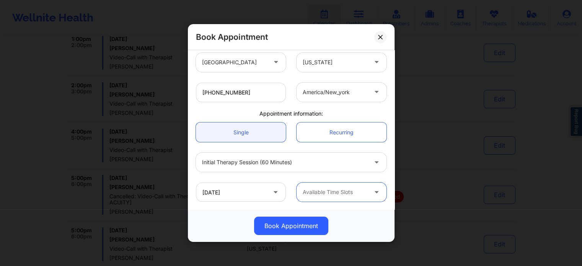
click at [332, 188] on div at bounding box center [335, 192] width 65 height 9
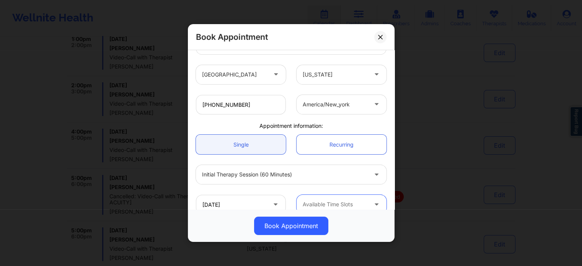
scroll to position [165, 0]
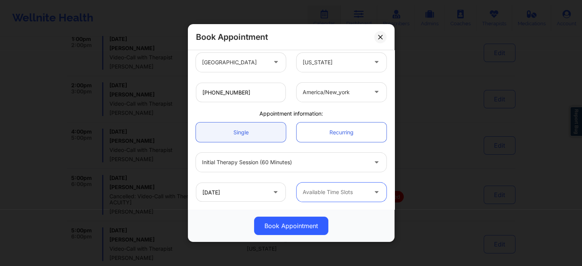
click at [342, 197] on div "Available Time Slots" at bounding box center [333, 192] width 72 height 19
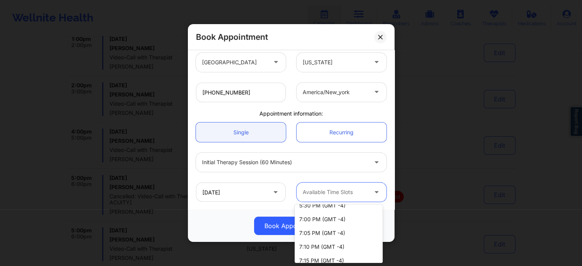
scroll to position [399, 0]
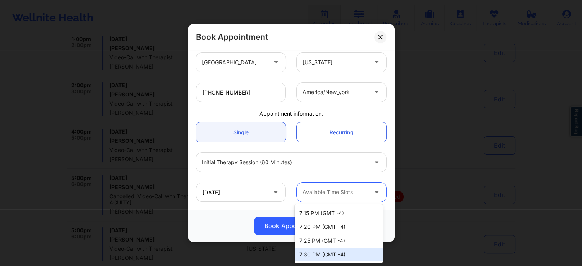
click at [330, 258] on div "7:30 PM (GMT -4)" at bounding box center [339, 255] width 88 height 14
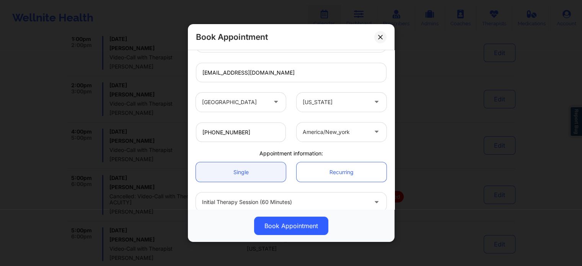
scroll to position [165, 0]
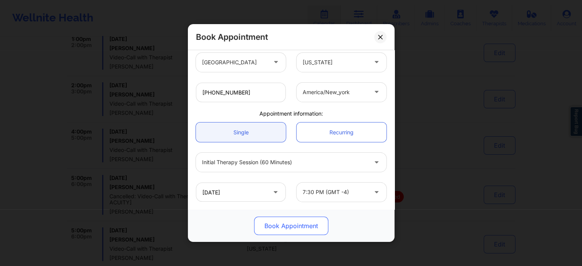
click at [283, 228] on button "Book Appointment" at bounding box center [291, 226] width 74 height 18
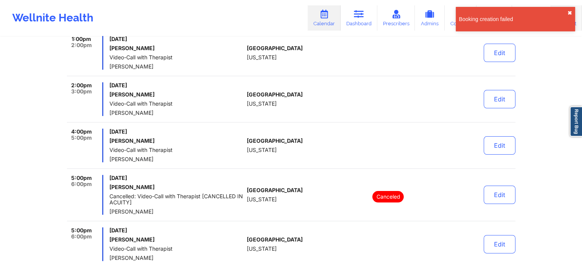
click at [569, 13] on button "✖︎" at bounding box center [570, 13] width 5 height 6
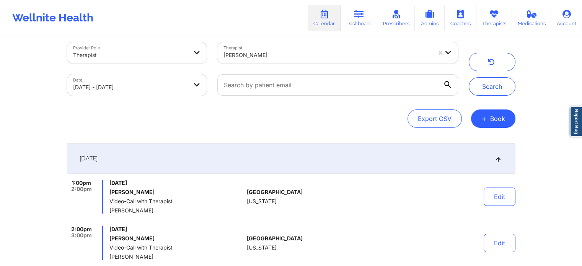
scroll to position [0, 0]
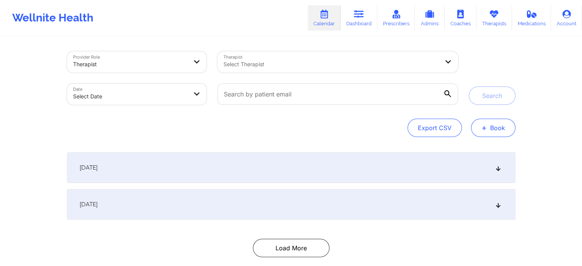
click at [502, 129] on button "+ Book" at bounding box center [493, 128] width 44 height 18
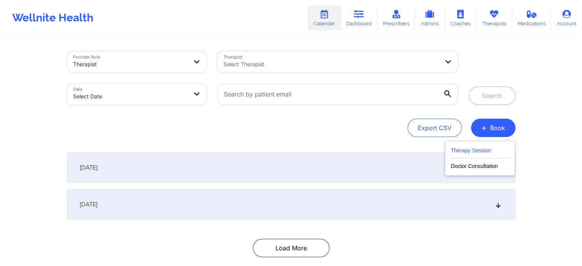
click at [481, 149] on button "Therapy Session" at bounding box center [480, 152] width 59 height 13
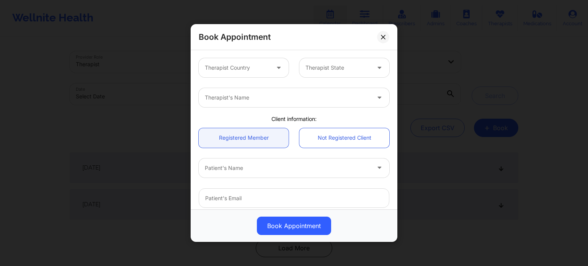
click at [237, 70] on div at bounding box center [237, 67] width 65 height 9
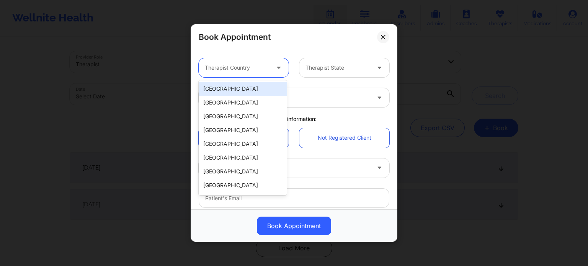
click at [237, 93] on div "[GEOGRAPHIC_DATA]" at bounding box center [243, 89] width 88 height 14
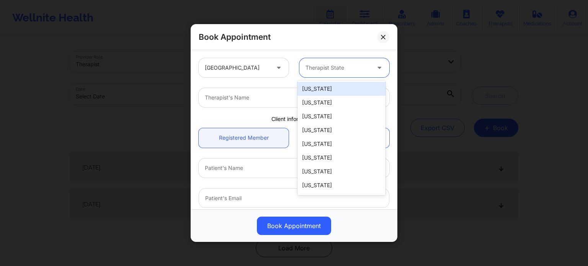
click at [332, 69] on div at bounding box center [338, 67] width 65 height 9
type input "f"
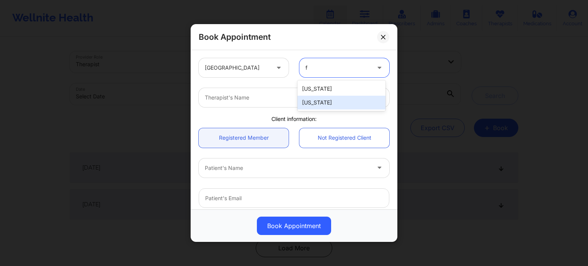
click at [329, 102] on div "[US_STATE]" at bounding box center [342, 103] width 88 height 14
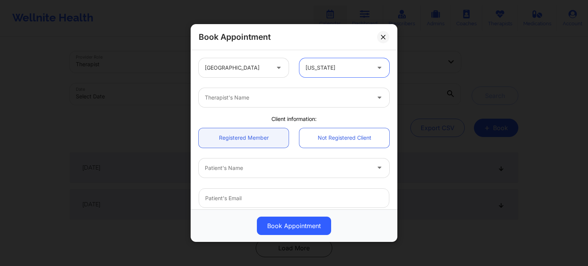
click at [280, 102] on div at bounding box center [287, 97] width 165 height 9
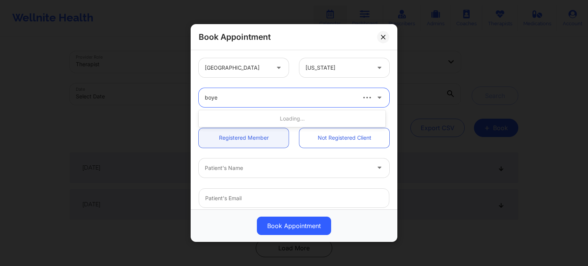
type input "boyer"
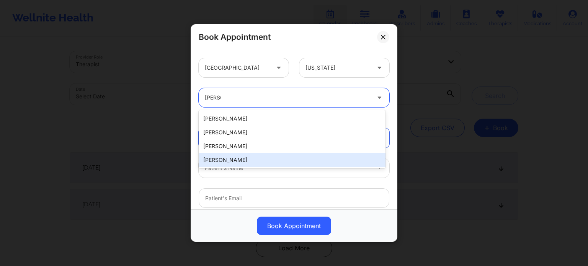
click at [250, 159] on div "[PERSON_NAME]" at bounding box center [292, 160] width 187 height 14
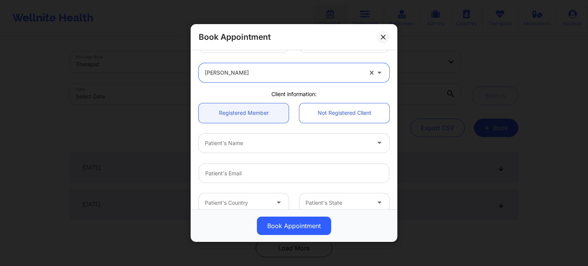
scroll to position [38, 0]
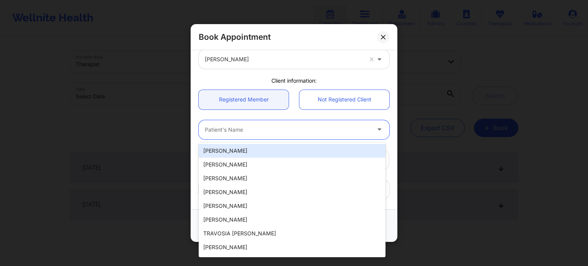
click at [244, 124] on div "Patient's Name" at bounding box center [285, 129] width 172 height 19
type input "carde"
click at [238, 149] on div "Cristian Cardenas" at bounding box center [292, 151] width 187 height 14
type input "thanos_21x@yahoo.com"
type input "+13212306181"
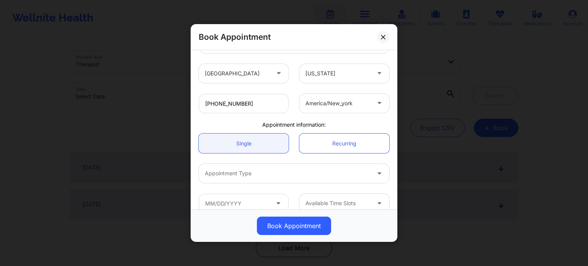
scroll to position [165, 0]
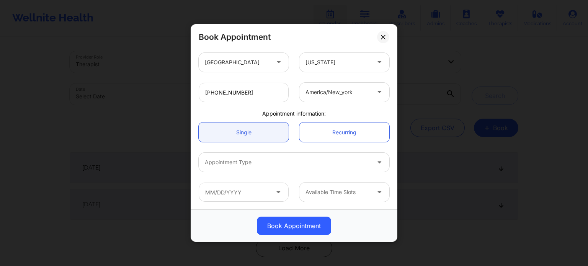
click at [263, 167] on div "Appointment Type" at bounding box center [285, 162] width 172 height 19
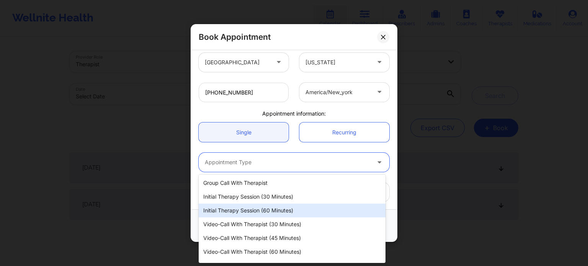
click at [256, 211] on div "Initial Therapy Session (60 minutes)" at bounding box center [292, 211] width 187 height 14
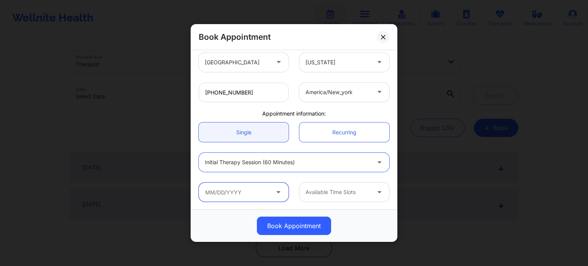
click at [255, 189] on input "text" at bounding box center [244, 192] width 90 height 19
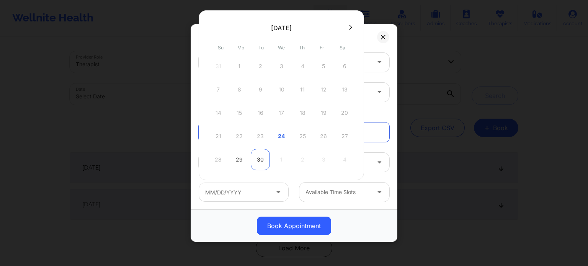
click at [262, 160] on div "30" at bounding box center [260, 159] width 19 height 21
type input "09/30/2025"
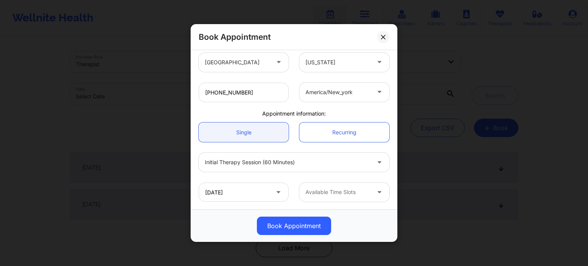
click at [319, 189] on div at bounding box center [338, 192] width 65 height 9
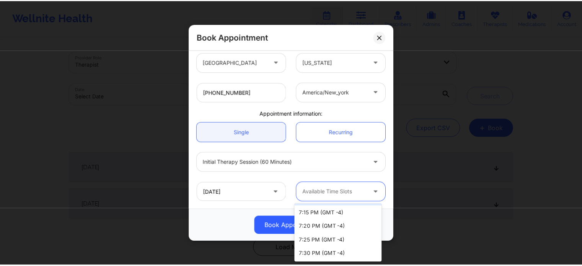
scroll to position [399, 0]
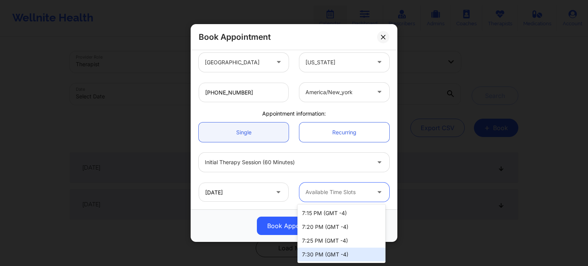
click at [339, 255] on div "7:30 PM (GMT -4)" at bounding box center [342, 255] width 88 height 14
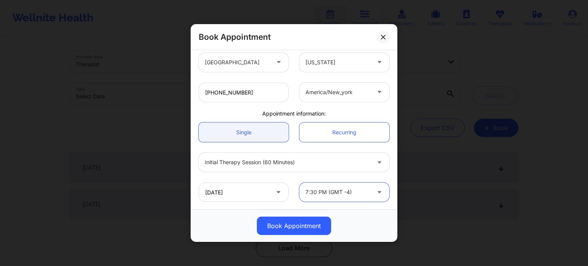
click at [304, 219] on button "Book Appointment" at bounding box center [294, 226] width 74 height 18
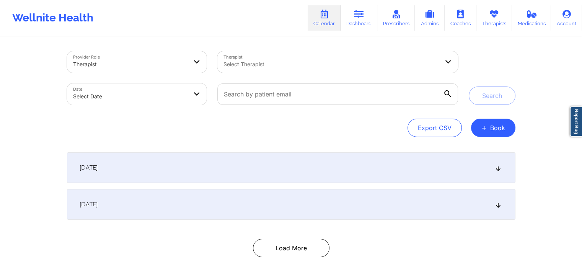
click at [408, 64] on div at bounding box center [332, 64] width 216 height 9
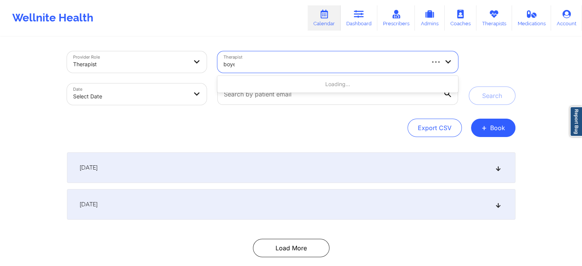
type input "boyer"
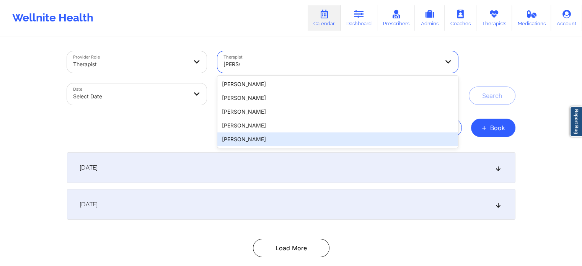
click at [247, 138] on div "[PERSON_NAME]" at bounding box center [338, 139] width 240 height 14
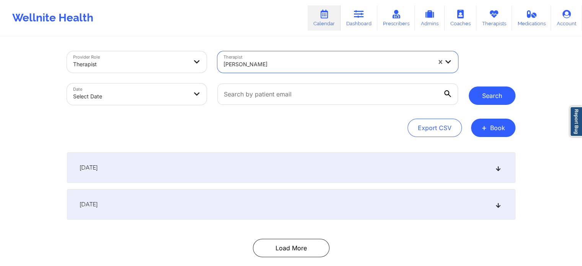
click at [491, 96] on button "Search" at bounding box center [492, 96] width 47 height 18
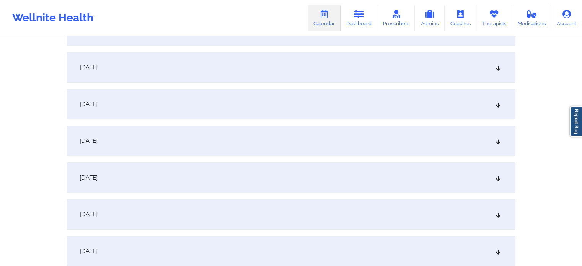
scroll to position [230, 0]
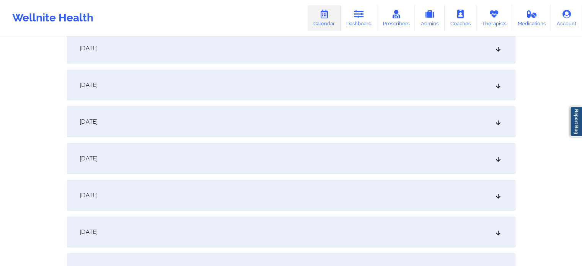
click at [190, 126] on div "September 30, 2025" at bounding box center [291, 121] width 449 height 31
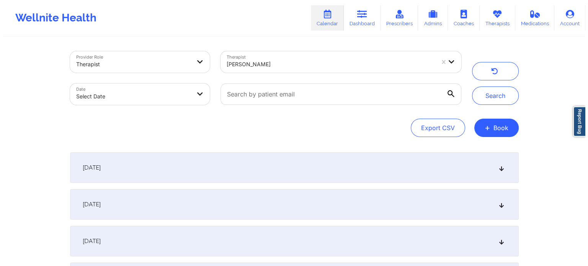
scroll to position [0, 0]
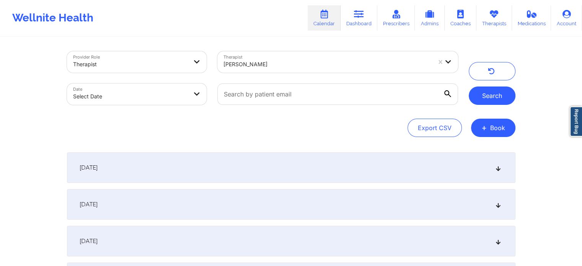
click at [488, 96] on button "Search" at bounding box center [492, 96] width 47 height 18
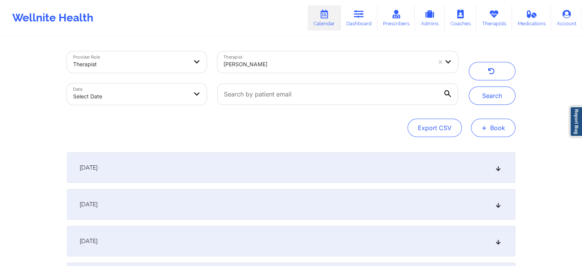
click at [493, 125] on button "+ Book" at bounding box center [493, 128] width 44 height 18
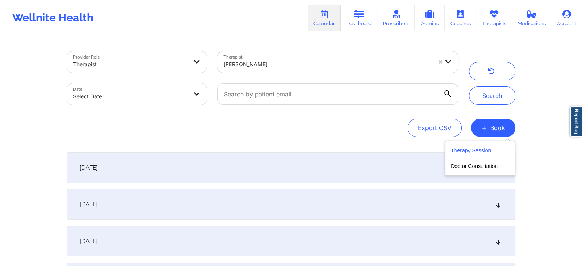
click at [481, 147] on button "Therapy Session" at bounding box center [480, 152] width 59 height 13
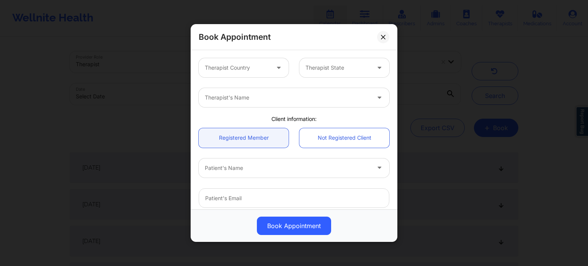
click at [240, 62] on div "Therapist Country" at bounding box center [235, 67] width 72 height 19
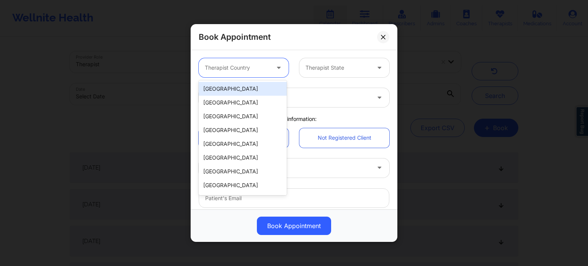
click at [239, 92] on div "[GEOGRAPHIC_DATA]" at bounding box center [243, 89] width 88 height 14
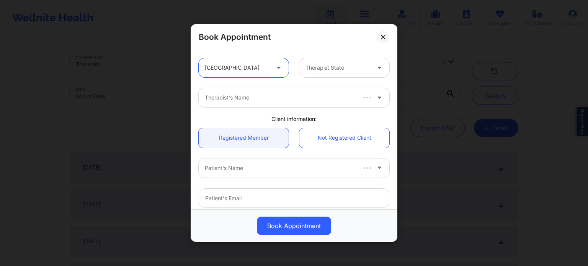
click at [330, 73] on div "Therapist State" at bounding box center [335, 67] width 72 height 19
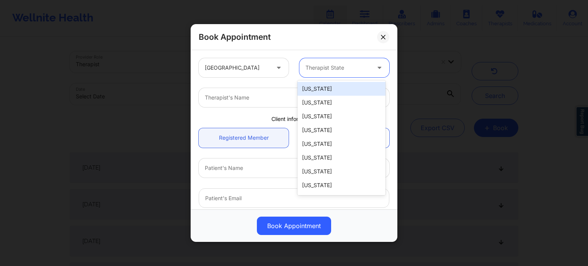
type input "f"
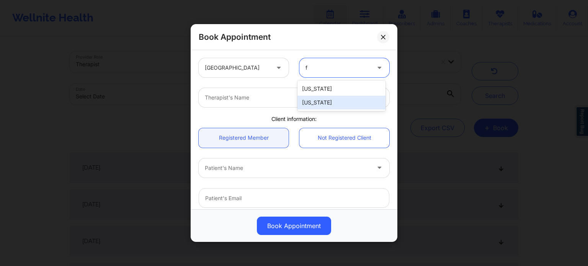
click at [322, 101] on div "[US_STATE]" at bounding box center [342, 103] width 88 height 14
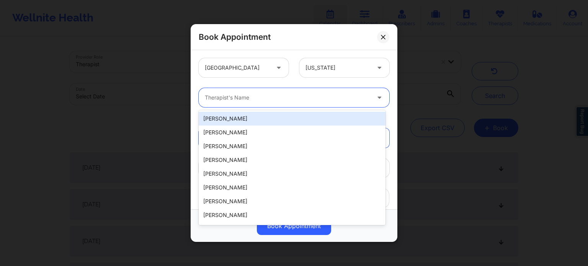
click at [244, 98] on div at bounding box center [287, 97] width 165 height 9
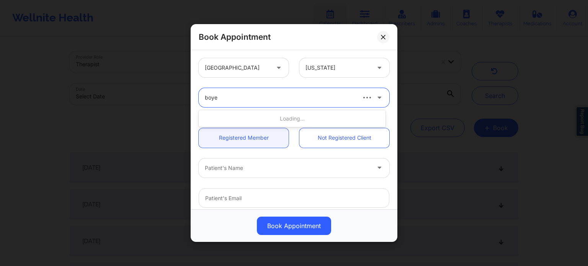
type input "boyer"
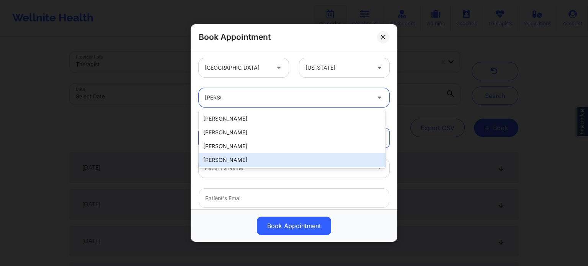
click at [224, 161] on div "[PERSON_NAME]" at bounding box center [292, 160] width 187 height 14
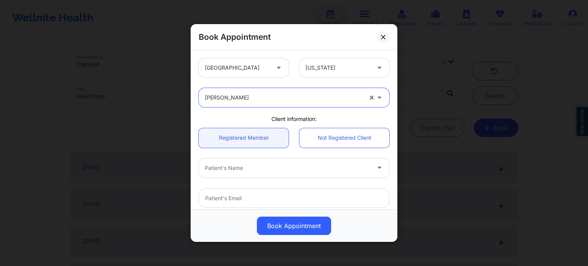
scroll to position [38, 0]
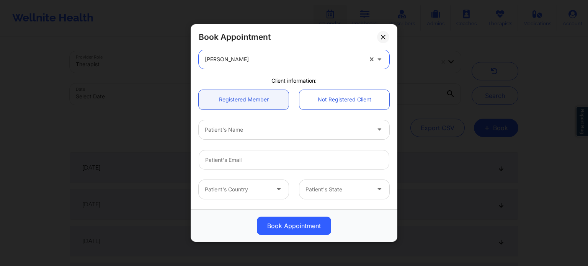
click at [246, 131] on div at bounding box center [287, 129] width 165 height 9
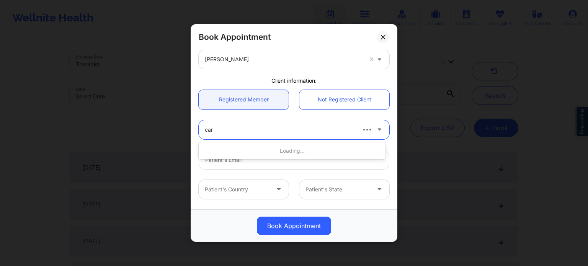
type input "card"
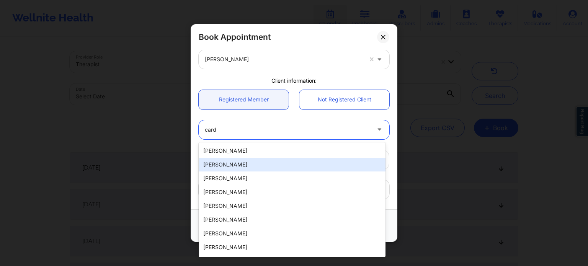
click at [240, 163] on div "Cristian Cardenas" at bounding box center [292, 165] width 187 height 14
type input "thanos_21x@yahoo.com"
type input "+13212306181"
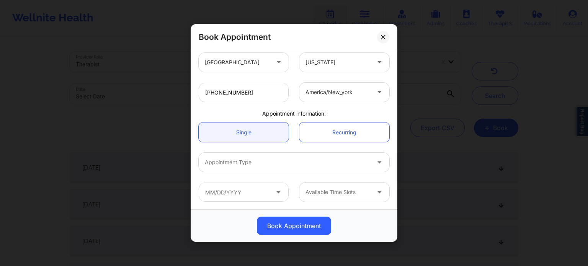
scroll to position [165, 0]
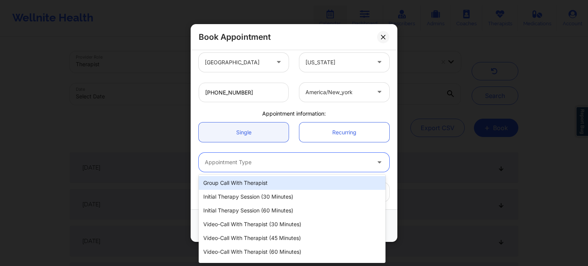
click at [270, 158] on div at bounding box center [287, 162] width 165 height 9
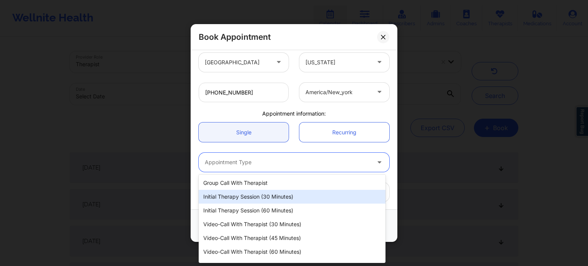
click at [260, 202] on div "Initial Therapy Session (30 minutes)" at bounding box center [292, 197] width 187 height 14
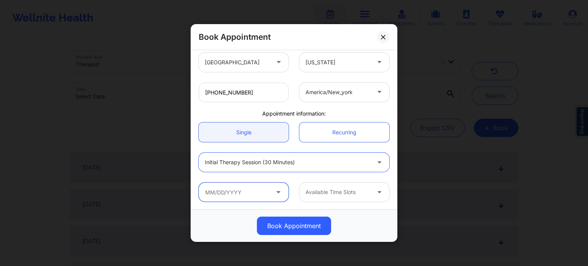
click at [250, 190] on input "text" at bounding box center [244, 192] width 90 height 19
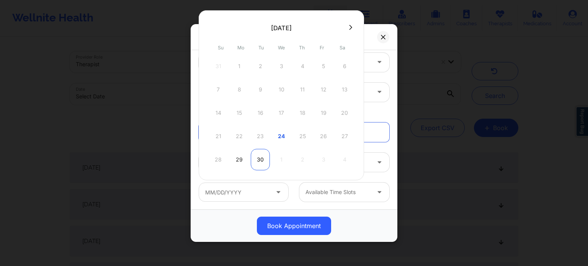
click at [256, 160] on div "30" at bounding box center [260, 159] width 19 height 21
type input "09/30/2025"
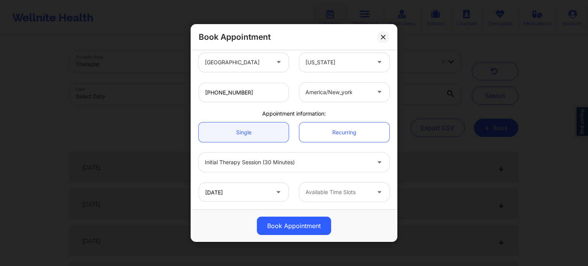
click at [327, 192] on div at bounding box center [338, 192] width 65 height 9
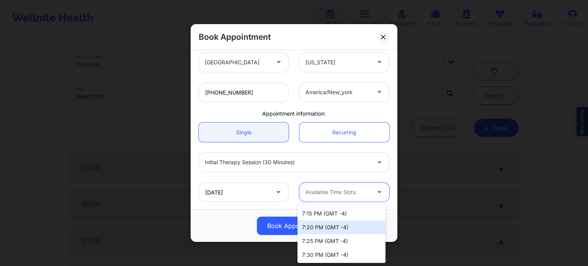
scroll to position [399, 0]
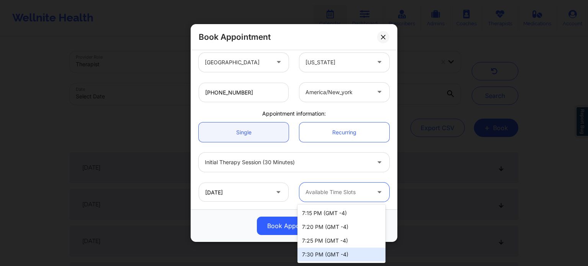
click at [337, 255] on div "7:30 PM (GMT -4)" at bounding box center [342, 255] width 88 height 14
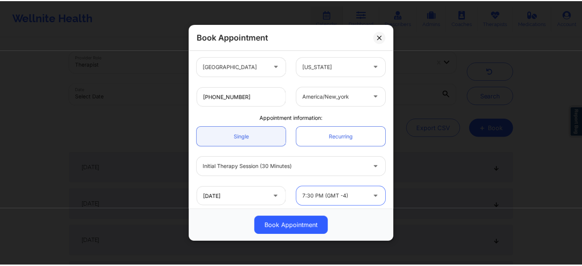
scroll to position [165, 0]
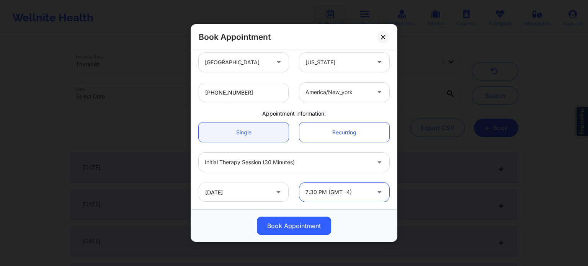
click at [298, 226] on button "Book Appointment" at bounding box center [294, 226] width 74 height 18
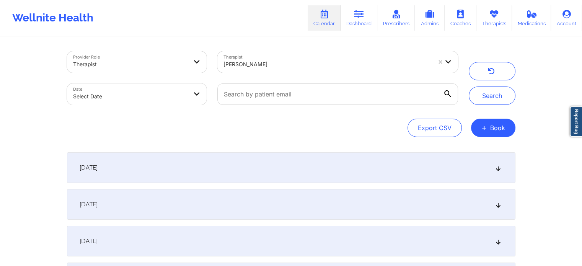
click at [179, 92] on body "Wellnite Health Calendar Dashboard Prescribers Admins Coaches Therapists Medica…" at bounding box center [291, 133] width 582 height 266
select select "2025-8"
select select "2025-9"
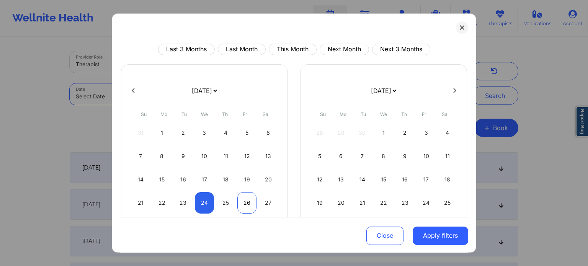
click at [244, 204] on div "26" at bounding box center [247, 202] width 20 height 21
select select "2025-8"
select select "2025-9"
select select "2025-8"
select select "2025-9"
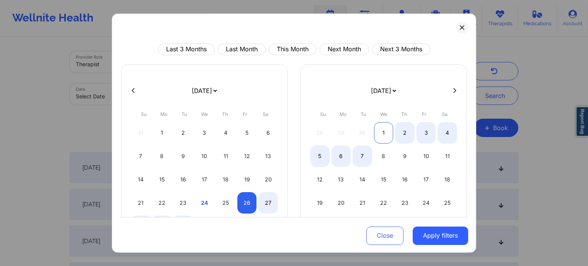
select select "2025-8"
select select "2025-9"
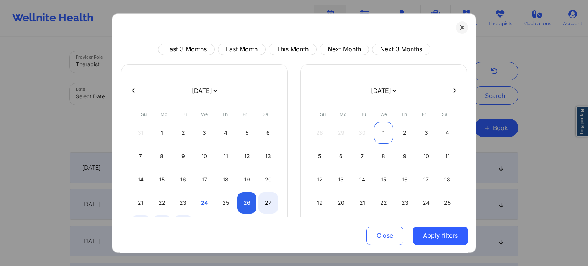
click at [380, 133] on div "1" at bounding box center [384, 132] width 20 height 21
select select "2025-8"
select select "2025-9"
click at [435, 236] on button "Apply filters" at bounding box center [441, 235] width 56 height 18
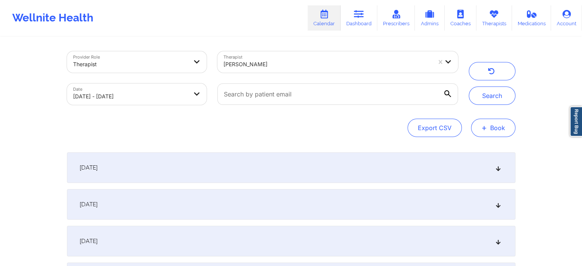
click at [492, 128] on button "+ Book" at bounding box center [493, 128] width 44 height 18
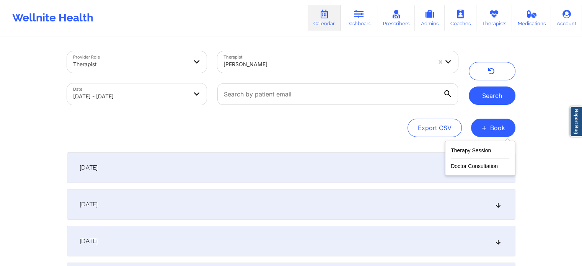
click at [494, 96] on button "Search" at bounding box center [492, 96] width 47 height 18
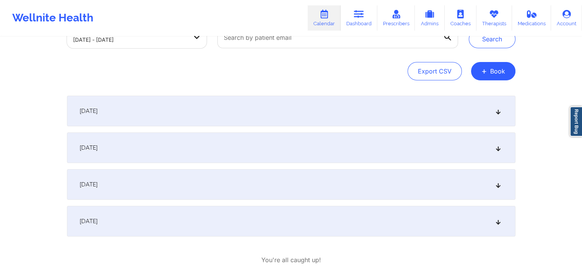
scroll to position [77, 0]
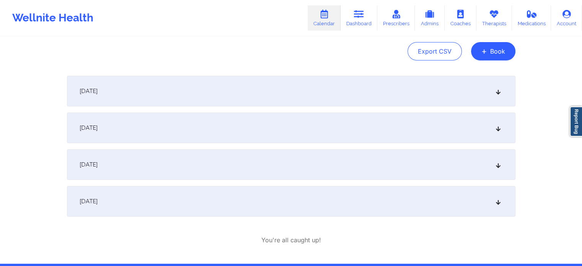
click at [147, 208] on div "September 30, 2025" at bounding box center [291, 201] width 449 height 31
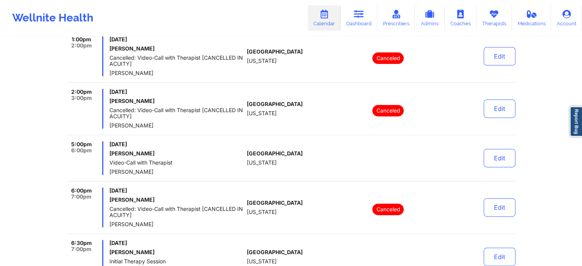
scroll to position [203, 0]
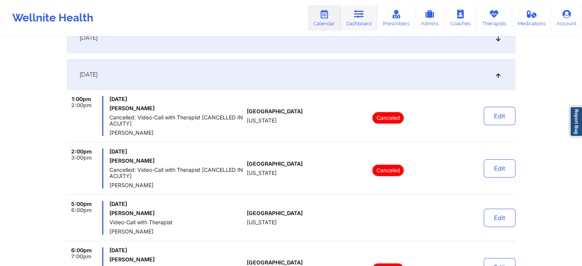
click at [368, 22] on link "Dashboard" at bounding box center [359, 17] width 37 height 25
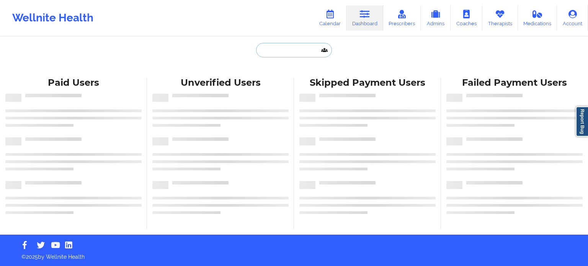
click at [279, 47] on input "text" at bounding box center [294, 50] width 76 height 15
paste input "thanos_21@yahoo.com"
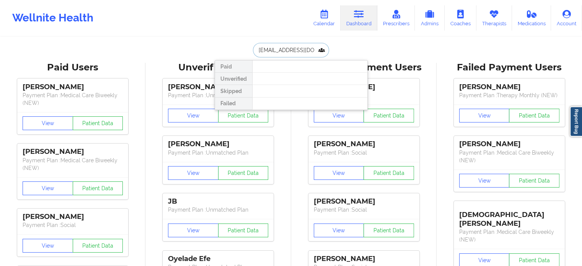
drag, startPoint x: 318, startPoint y: 54, endPoint x: 237, endPoint y: 48, distance: 80.6
click at [237, 48] on div "thanos_21@yahoo.com Paid Unverified Skipped Failed" at bounding box center [291, 50] width 153 height 15
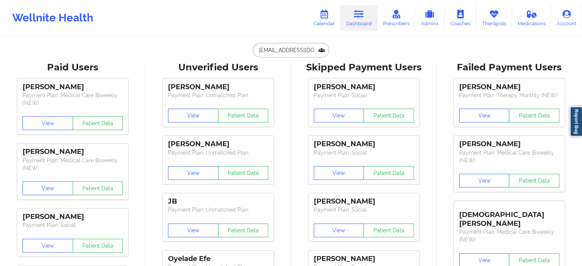
type input "thanos_21@yahoo.com"
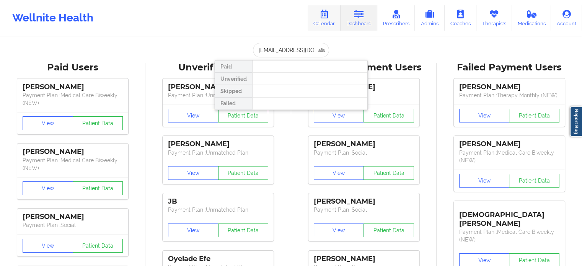
click at [325, 19] on link "Calendar" at bounding box center [324, 17] width 33 height 25
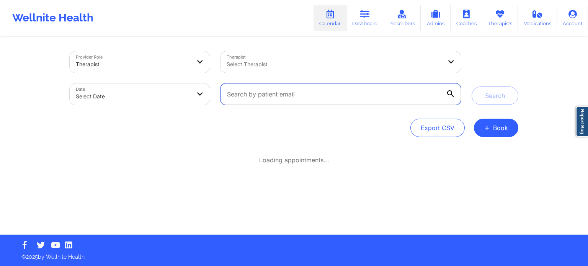
drag, startPoint x: 322, startPoint y: 93, endPoint x: 330, endPoint y: 95, distance: 8.6
click at [322, 93] on input "text" at bounding box center [341, 93] width 240 height 21
paste input "thanos_21x@yahoo.com"
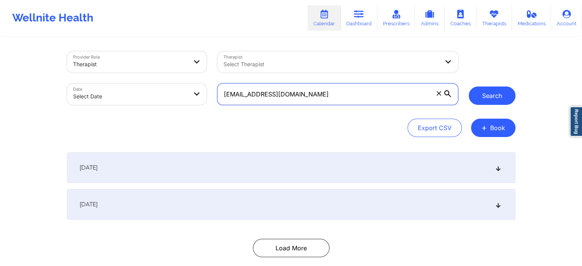
type input "thanos_21x@yahoo.com"
click at [504, 101] on button "Search" at bounding box center [492, 96] width 47 height 18
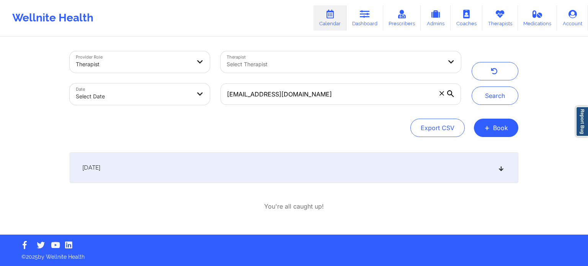
click at [233, 168] on div "September 30, 2025" at bounding box center [294, 167] width 449 height 31
